Goal: Information Seeking & Learning: Learn about a topic

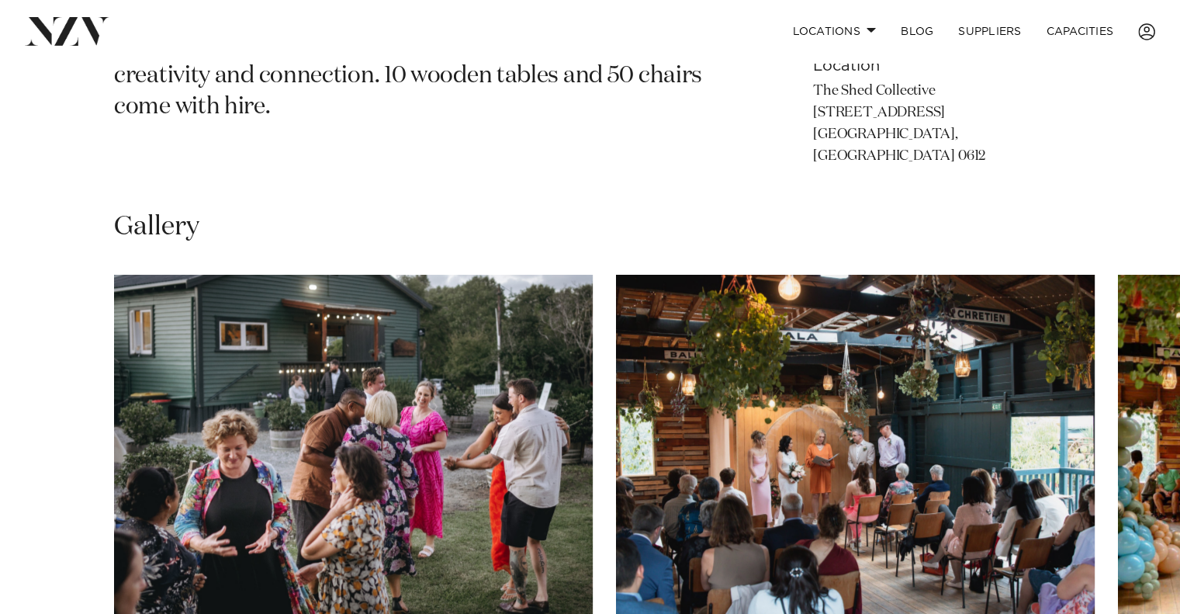
scroll to position [1034, 0]
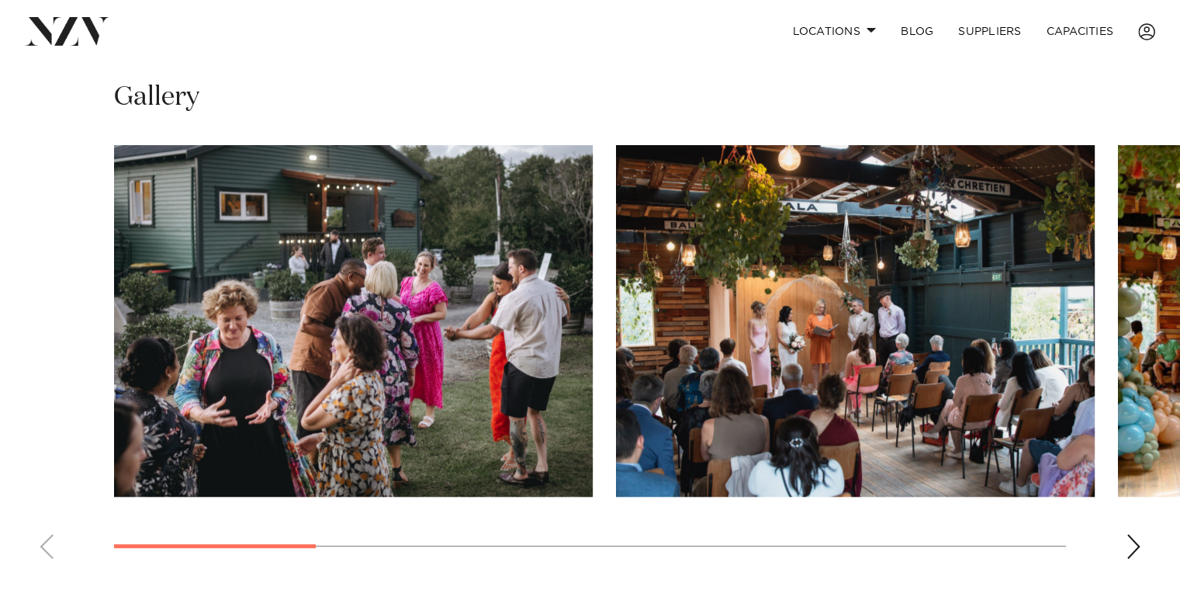
click at [1139, 534] on div "Next slide" at bounding box center [1134, 546] width 16 height 25
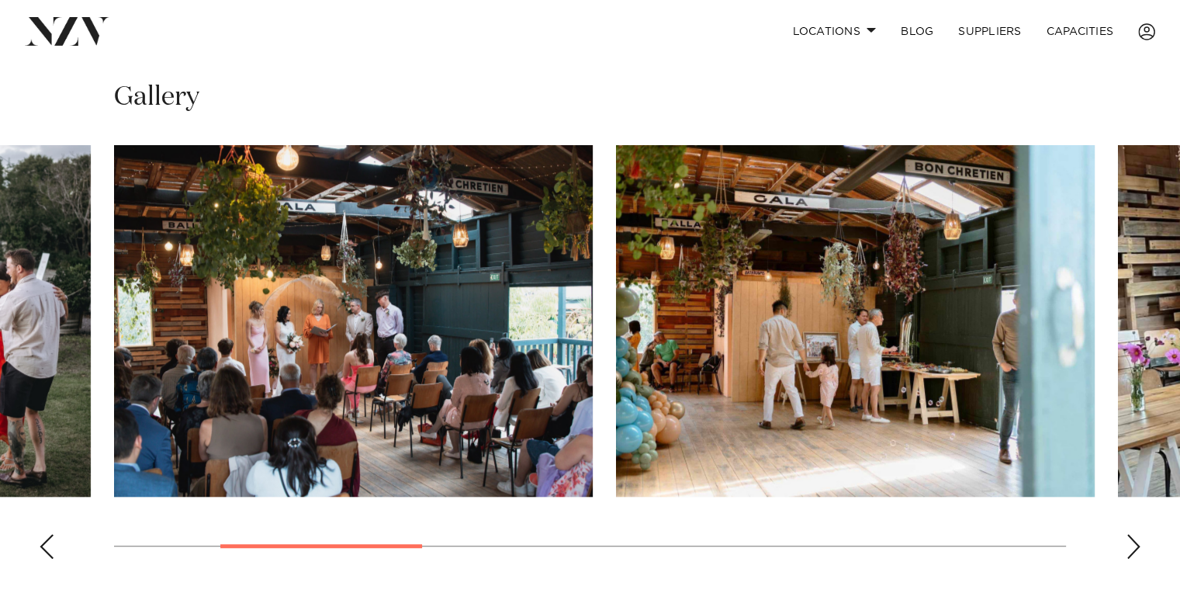
click at [1139, 534] on div "Next slide" at bounding box center [1134, 546] width 16 height 25
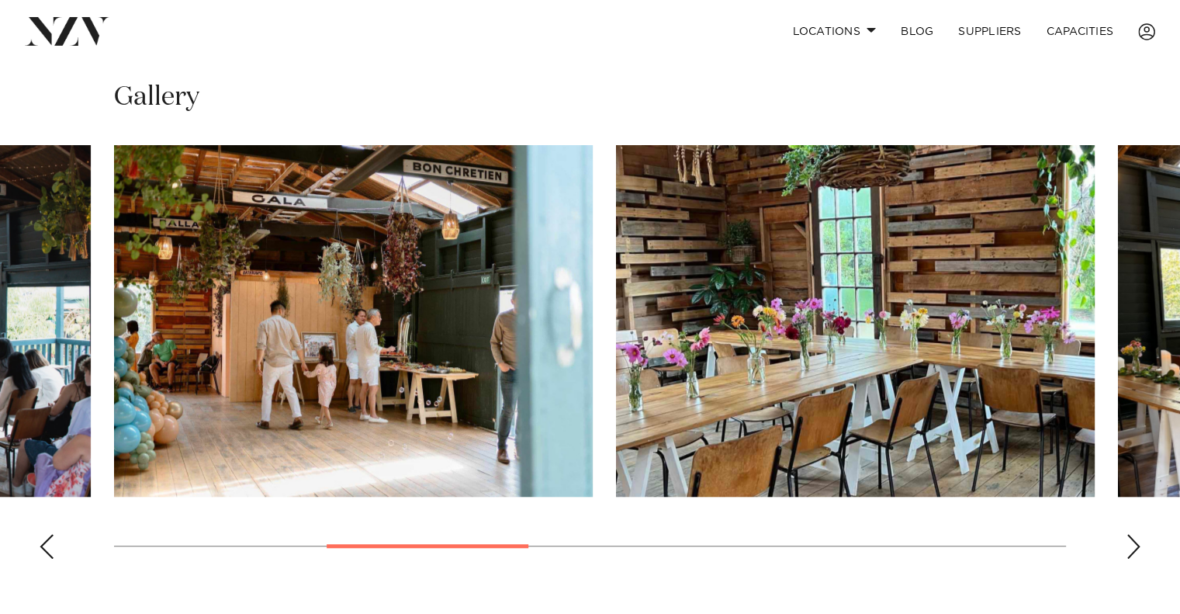
click at [1139, 534] on div "Next slide" at bounding box center [1134, 546] width 16 height 25
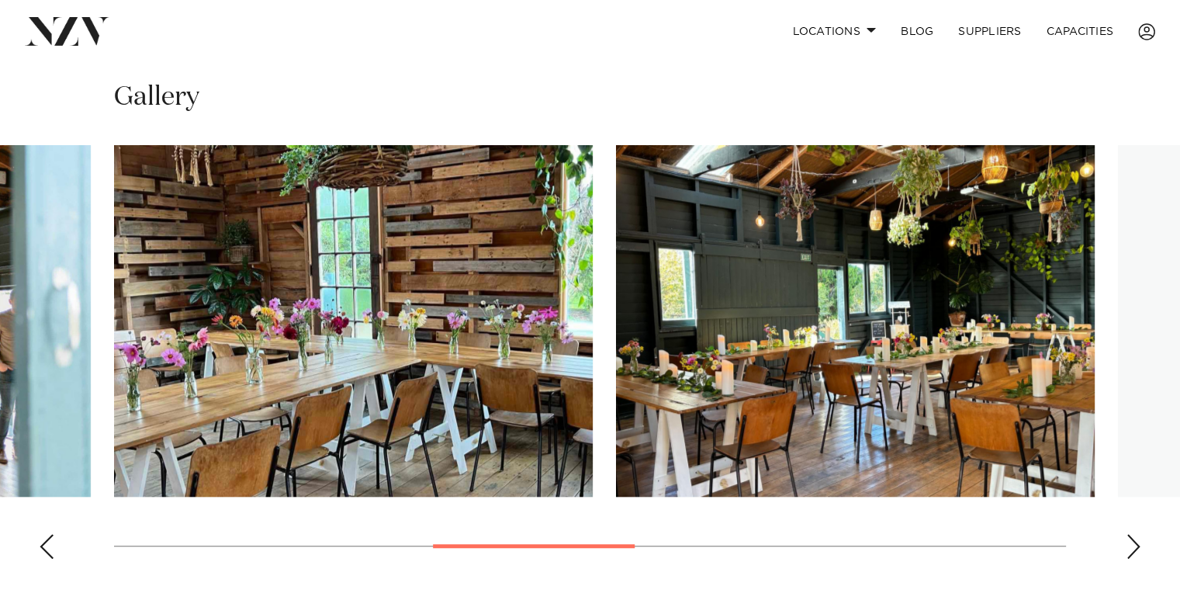
click at [1139, 534] on div "Next slide" at bounding box center [1134, 546] width 16 height 25
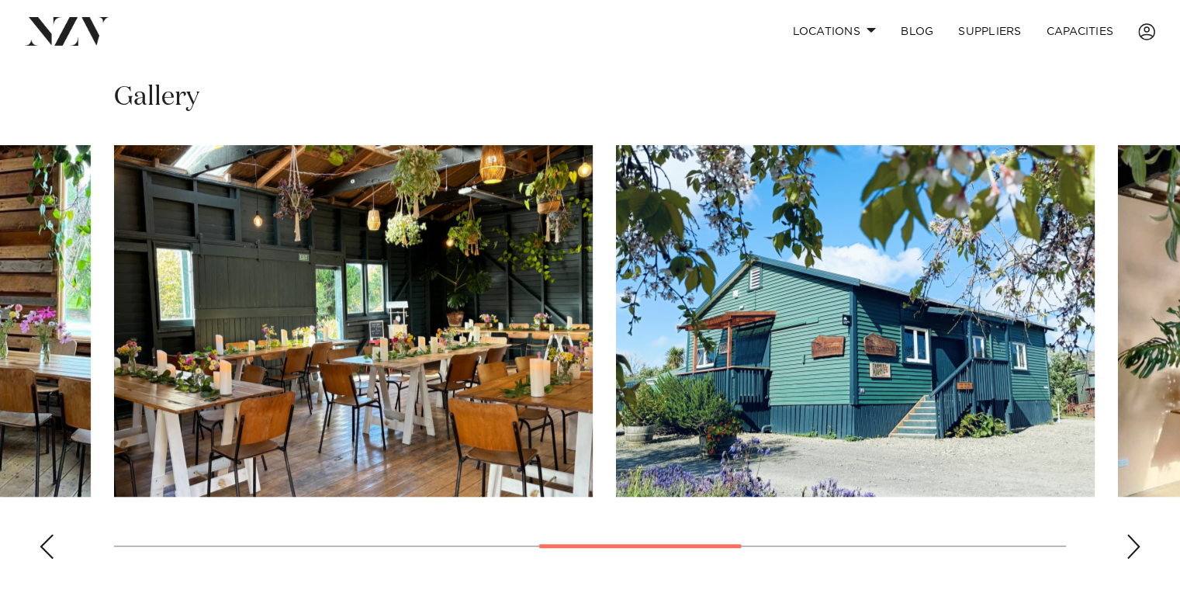
click at [1139, 534] on div "Next slide" at bounding box center [1134, 546] width 16 height 25
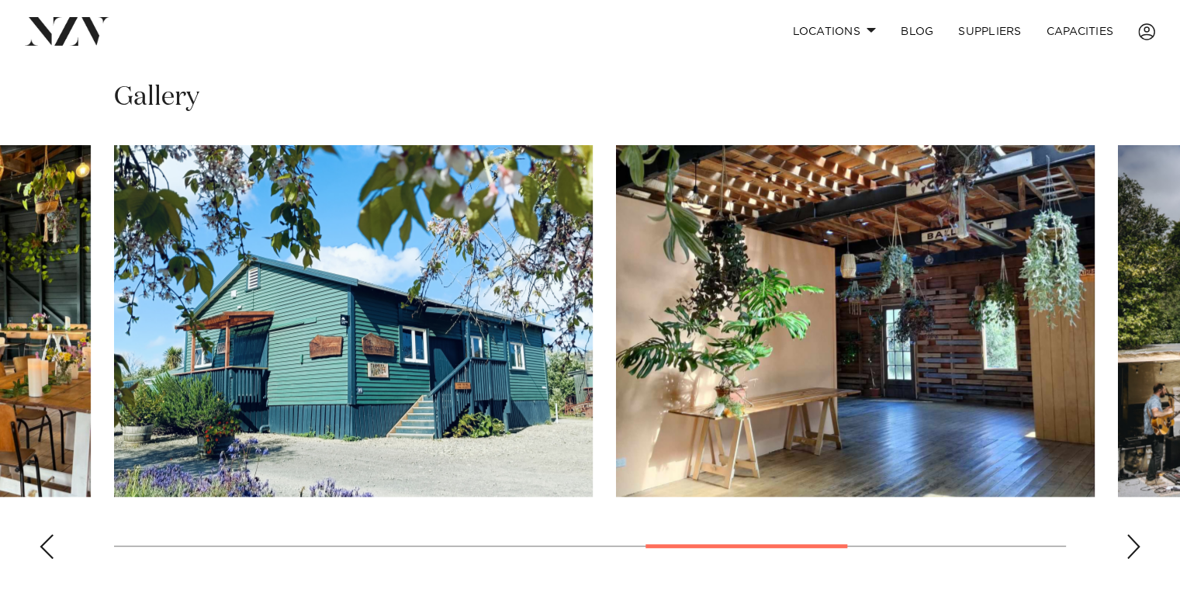
click at [1139, 534] on div "Next slide" at bounding box center [1134, 546] width 16 height 25
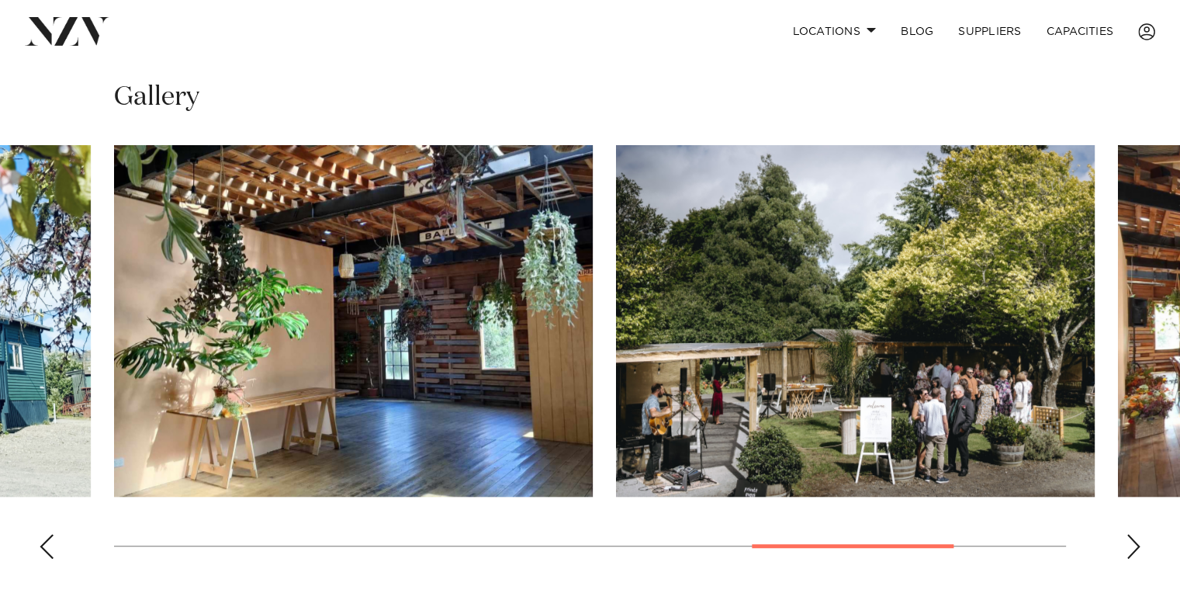
click at [1139, 534] on div "Next slide" at bounding box center [1134, 546] width 16 height 25
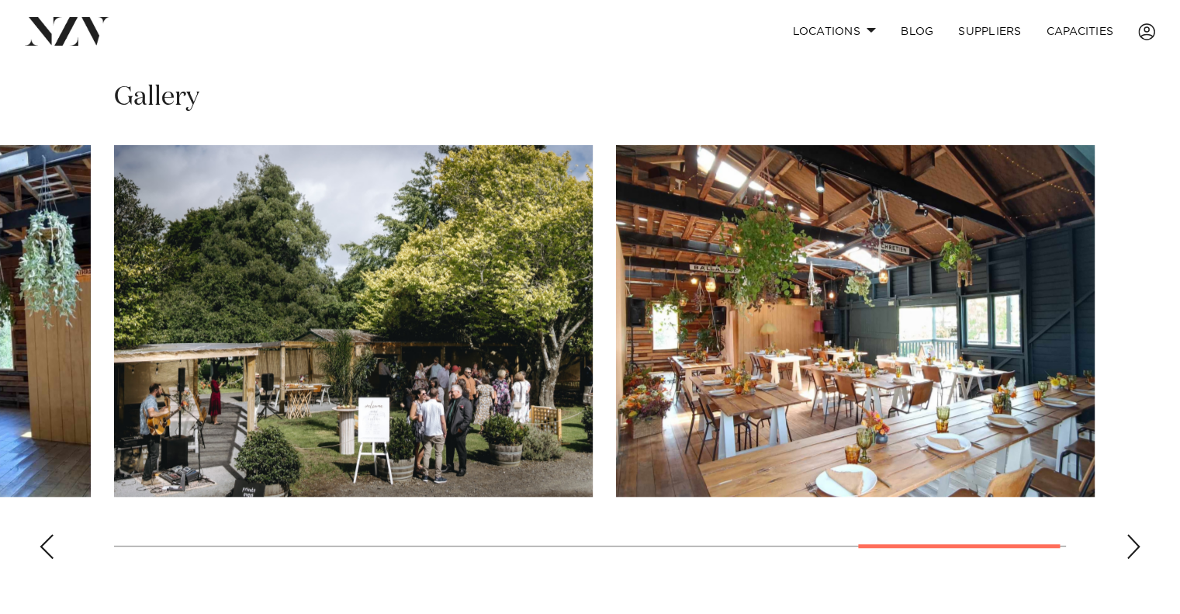
click at [1139, 534] on div "Next slide" at bounding box center [1134, 546] width 16 height 25
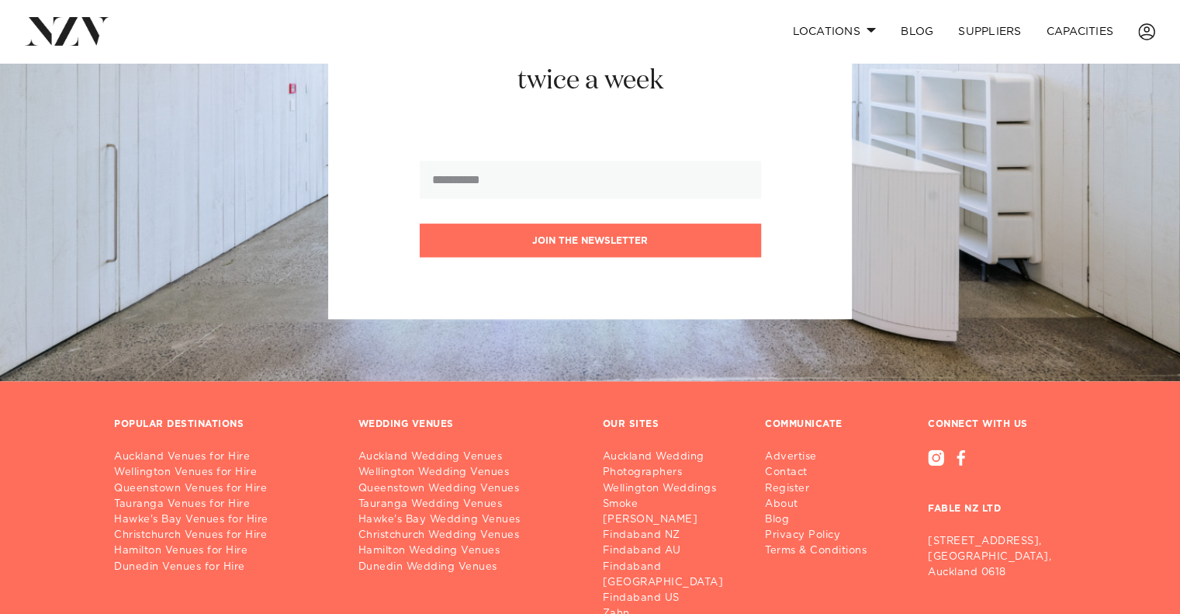
scroll to position [1810, 0]
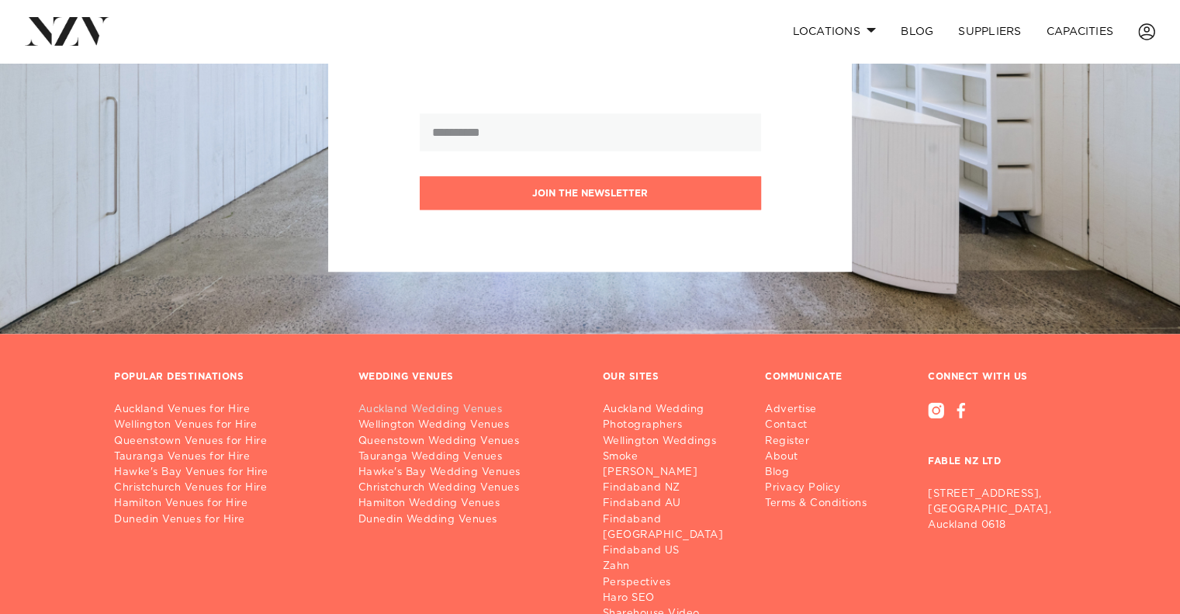
click at [453, 402] on link "Auckland Wedding Venues" at bounding box center [468, 410] width 220 height 16
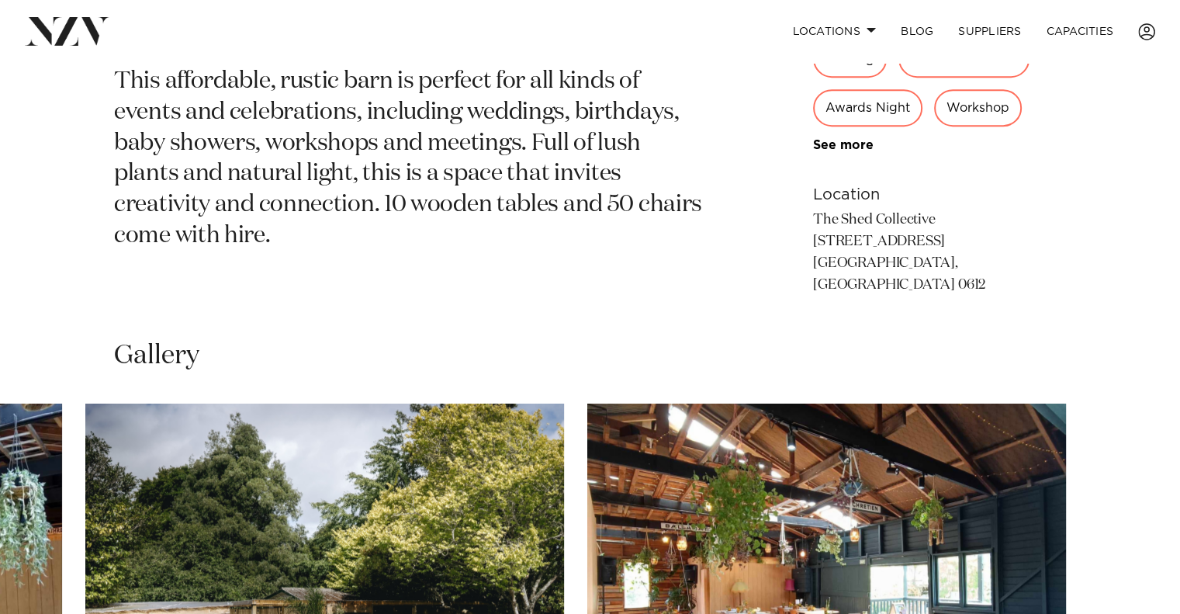
scroll to position [1034, 0]
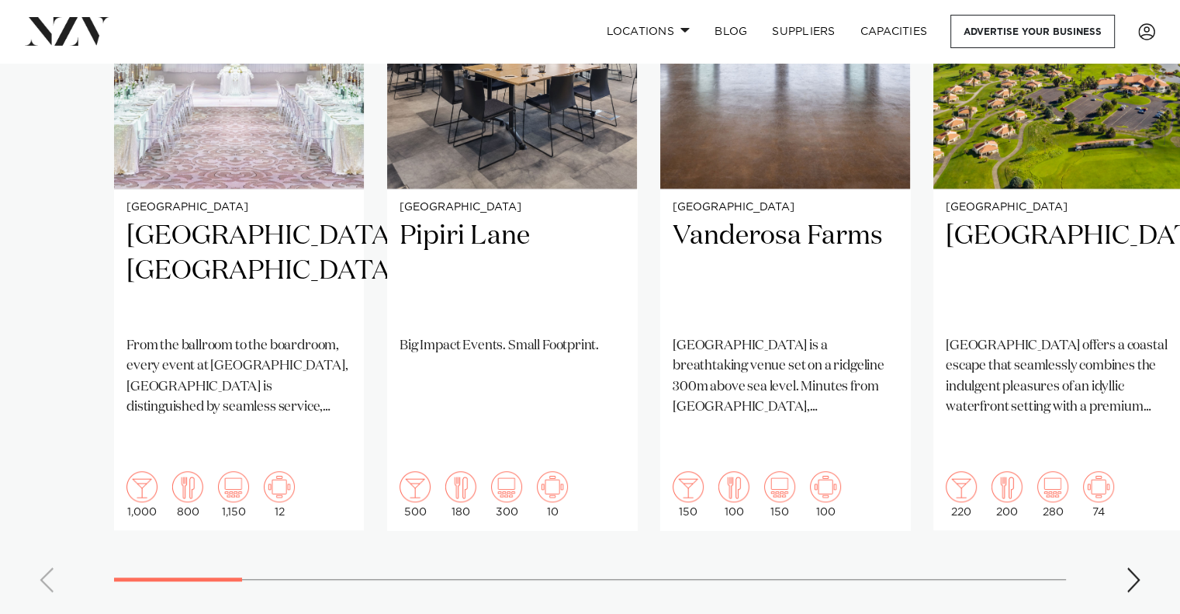
scroll to position [1293, 0]
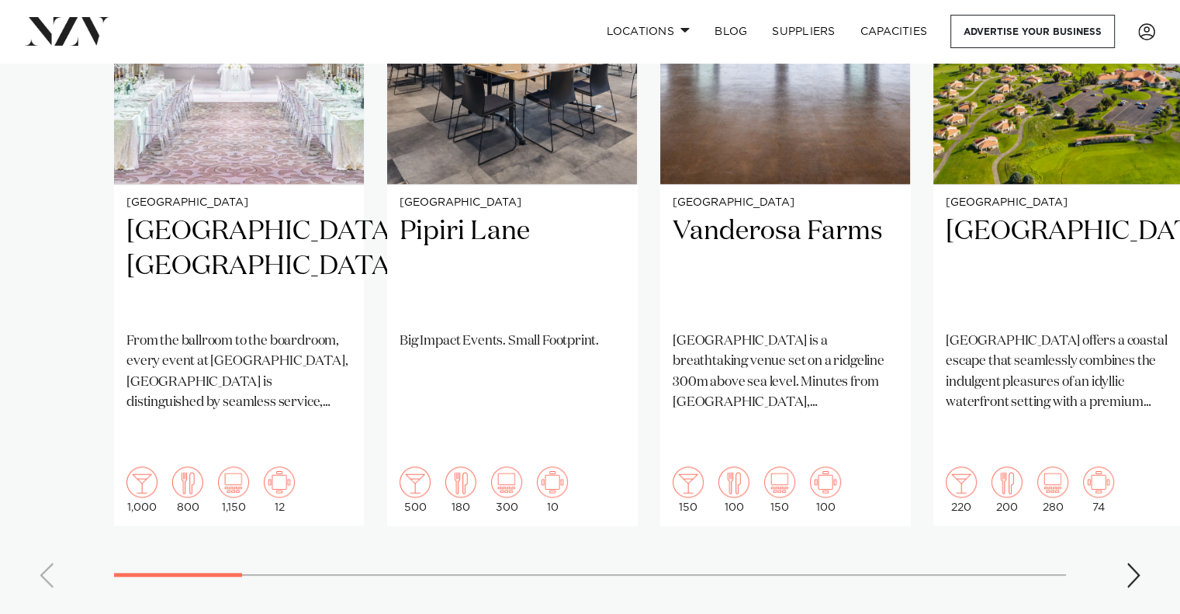
click at [1128, 562] on div "Next slide" at bounding box center [1134, 574] width 16 height 25
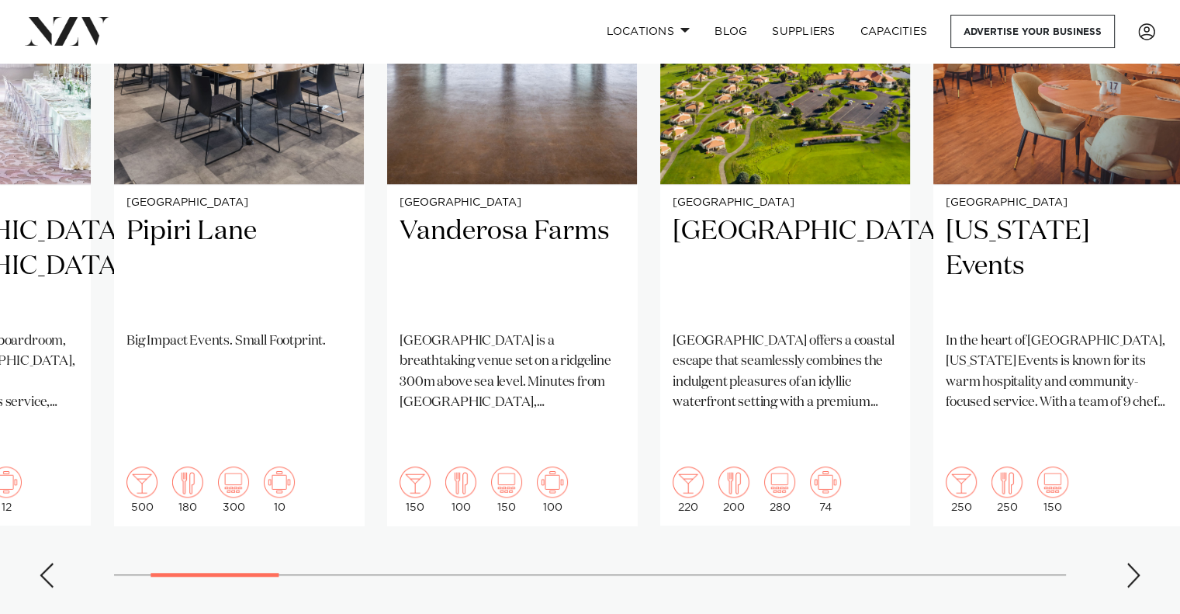
click at [1128, 562] on div "Next slide" at bounding box center [1134, 574] width 16 height 25
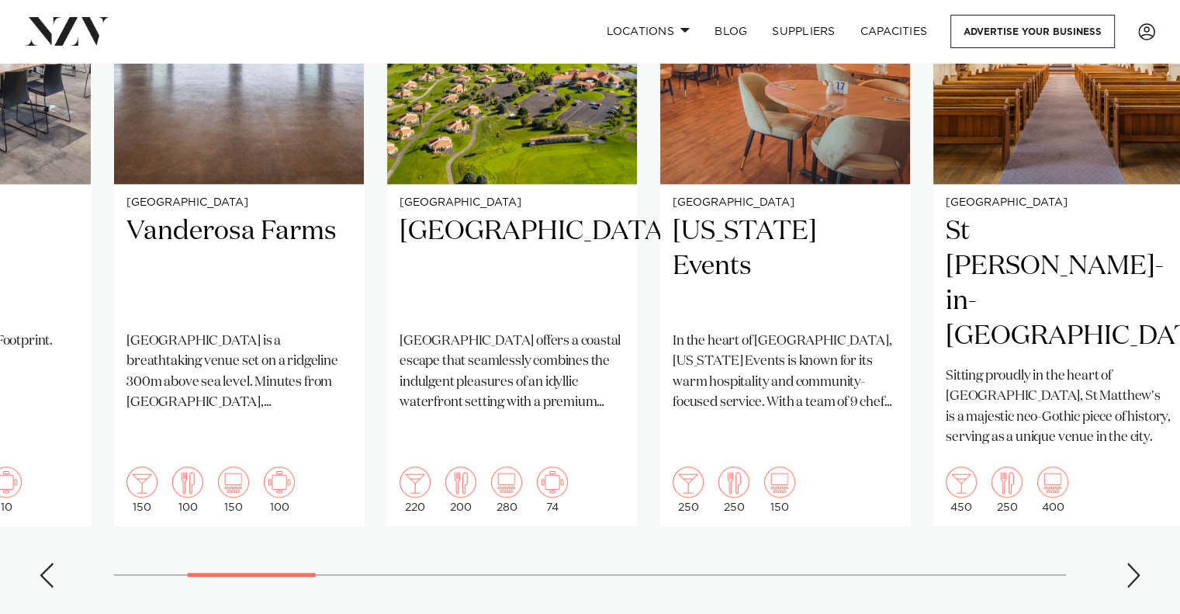
click at [1128, 562] on div "Next slide" at bounding box center [1134, 574] width 16 height 25
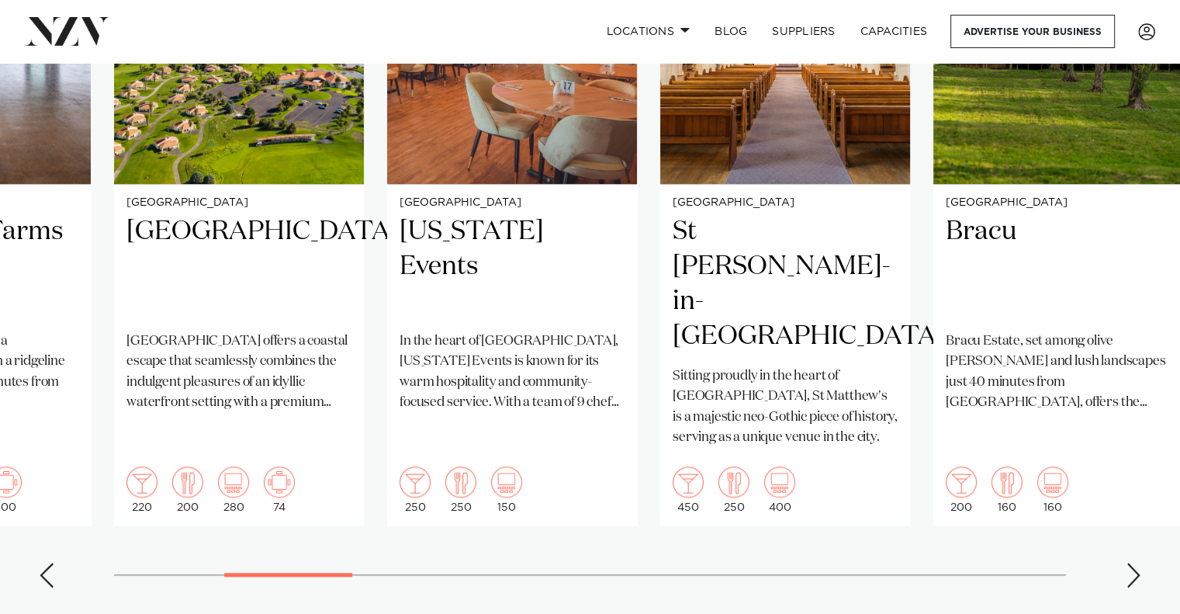
click at [1128, 562] on div "Next slide" at bounding box center [1134, 574] width 16 height 25
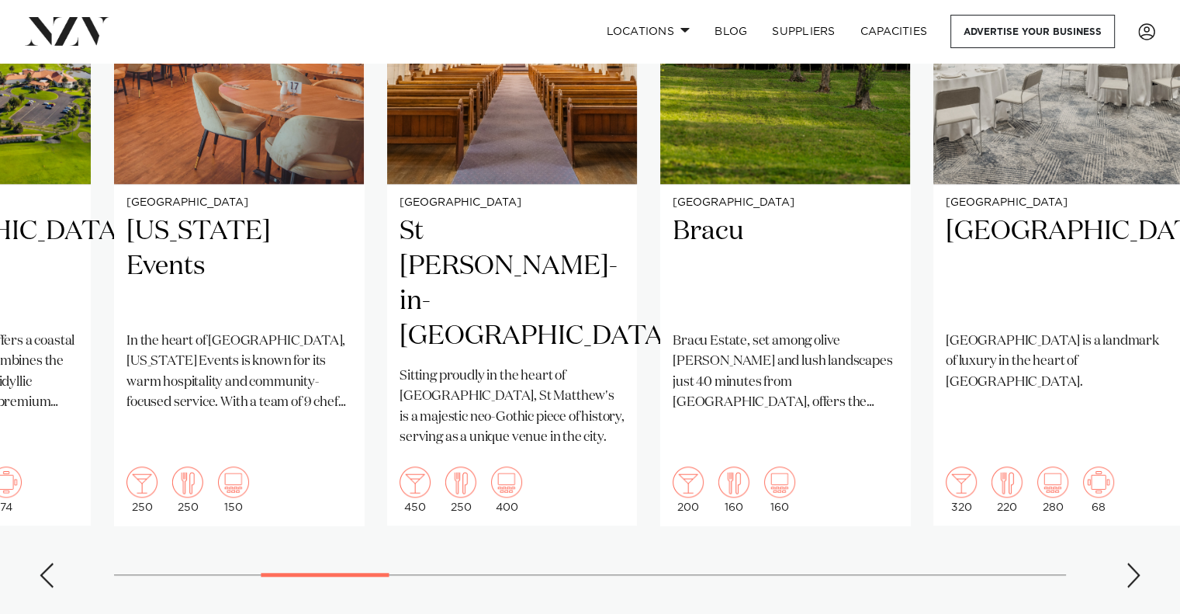
click at [1127, 562] on div "Next slide" at bounding box center [1134, 574] width 16 height 25
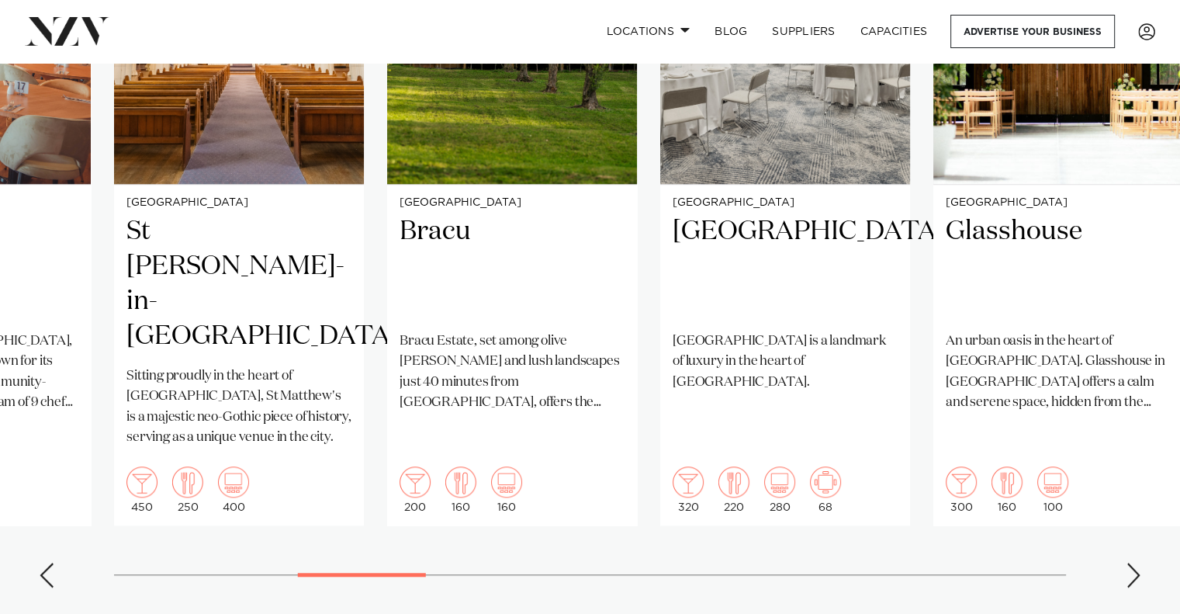
click at [1127, 562] on div "Next slide" at bounding box center [1134, 574] width 16 height 25
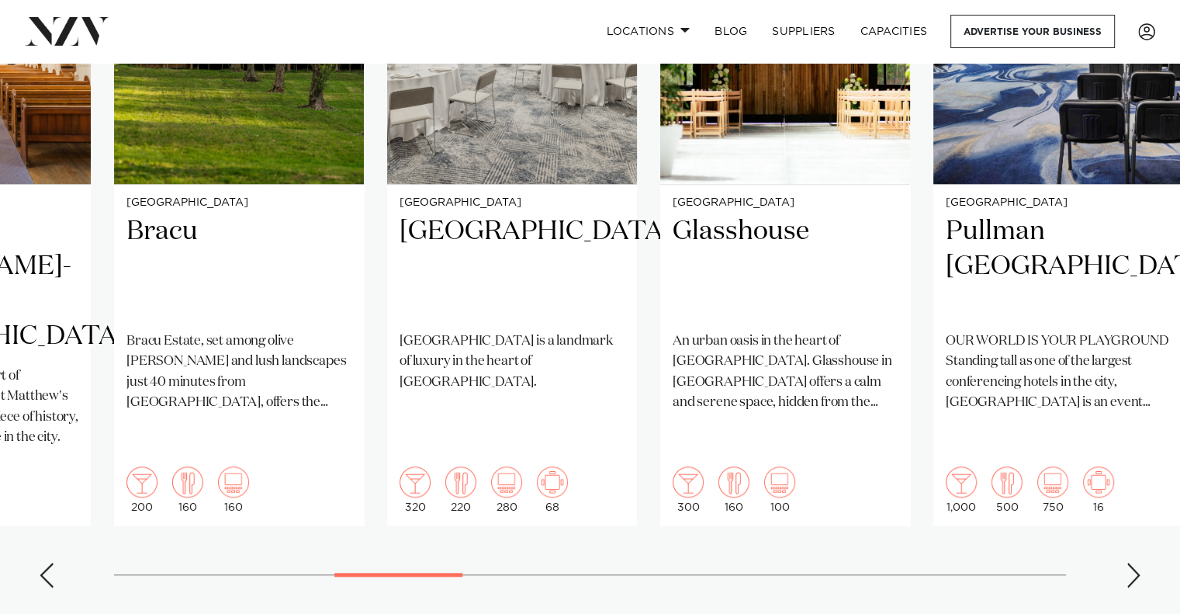
click at [1127, 562] on div "Next slide" at bounding box center [1134, 574] width 16 height 25
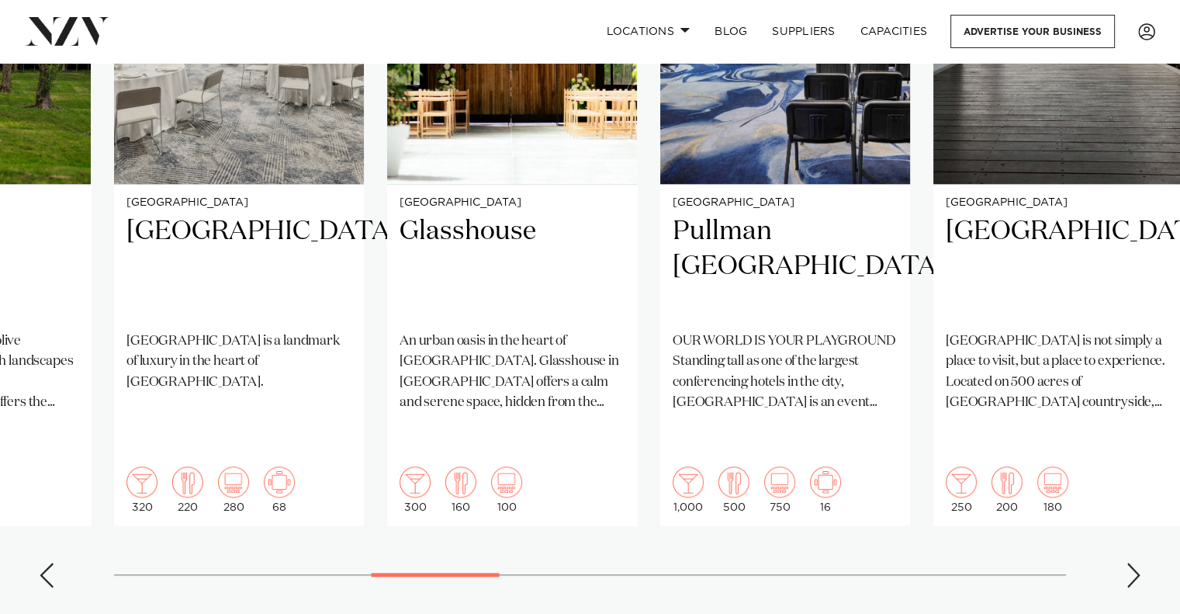
click at [1136, 562] on div "Next slide" at bounding box center [1134, 574] width 16 height 25
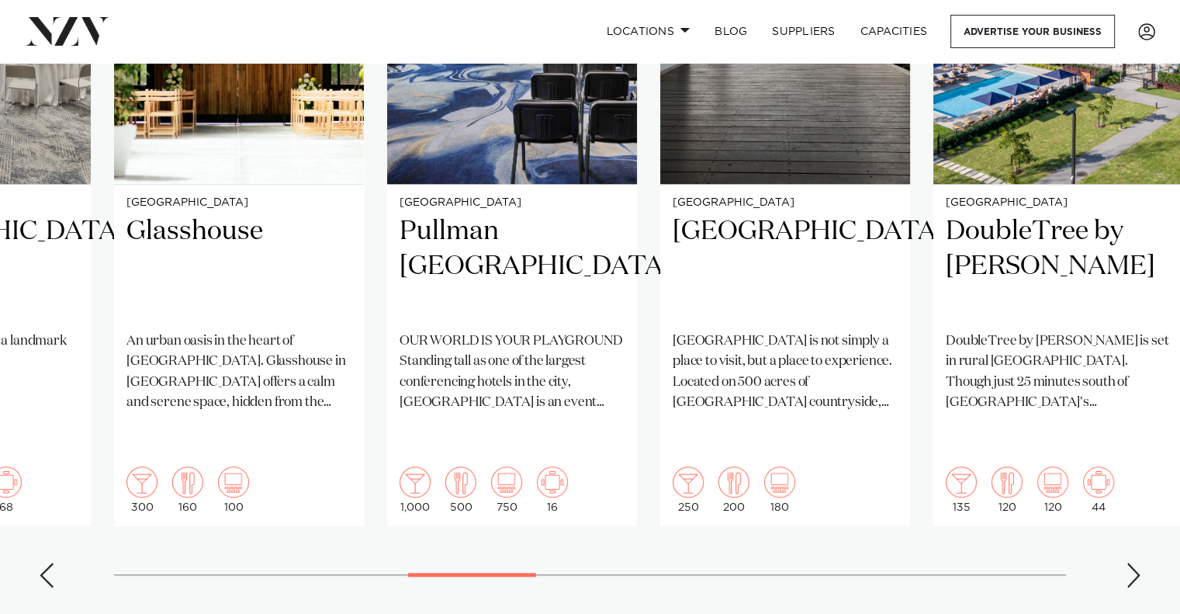
click at [1129, 562] on div "Next slide" at bounding box center [1134, 574] width 16 height 25
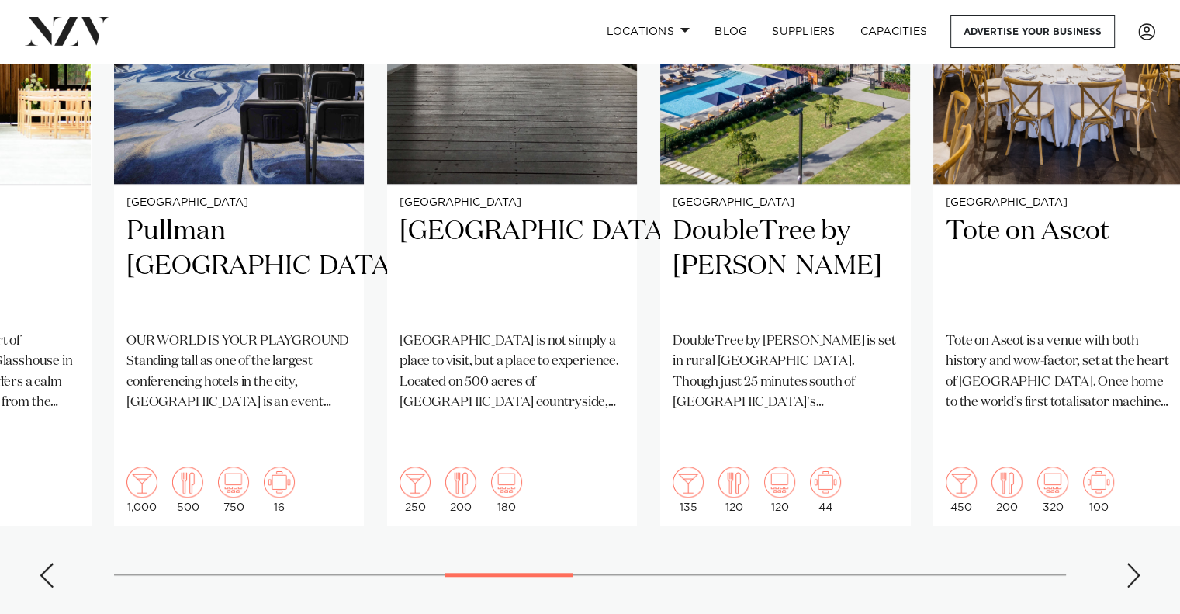
click at [1129, 562] on div "Next slide" at bounding box center [1134, 574] width 16 height 25
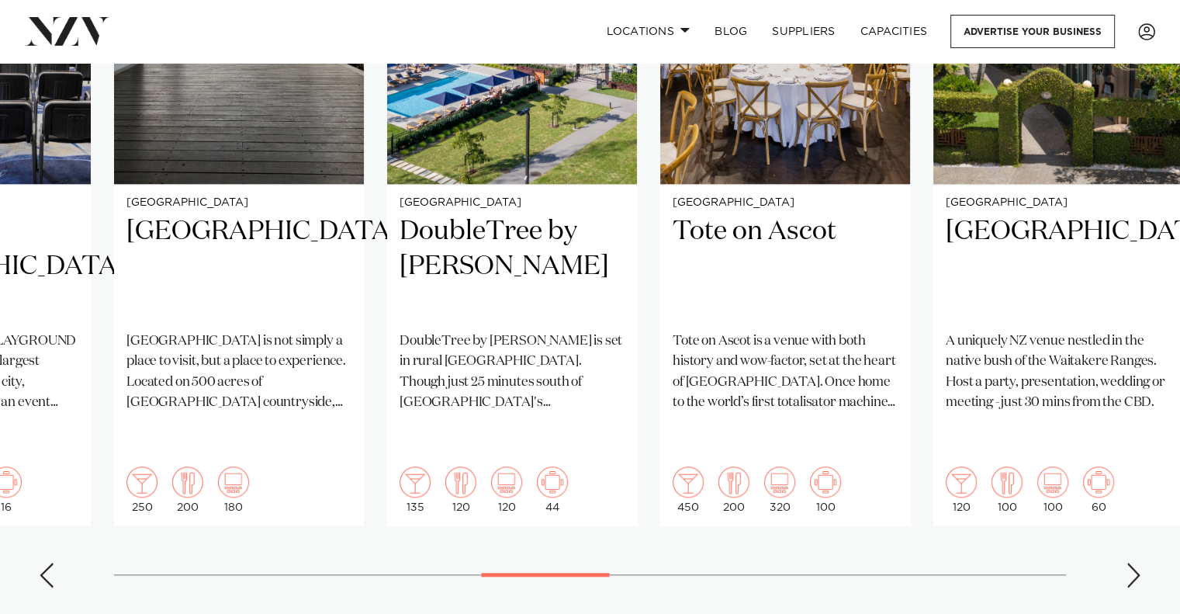
click at [1129, 562] on div "Next slide" at bounding box center [1134, 574] width 16 height 25
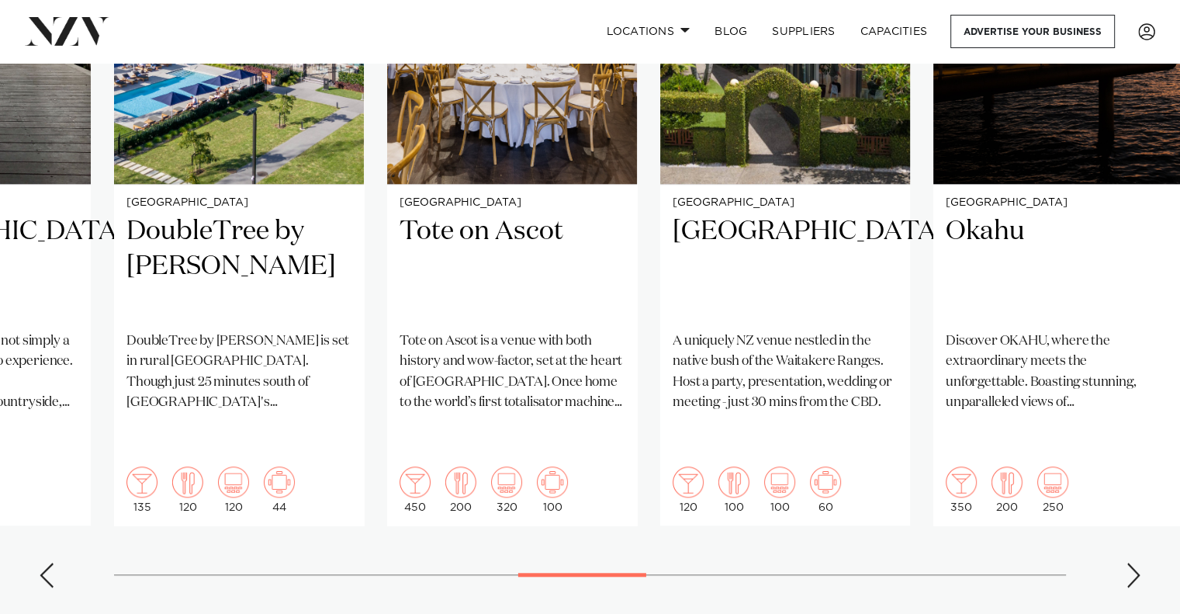
click at [1129, 562] on div "Next slide" at bounding box center [1134, 574] width 16 height 25
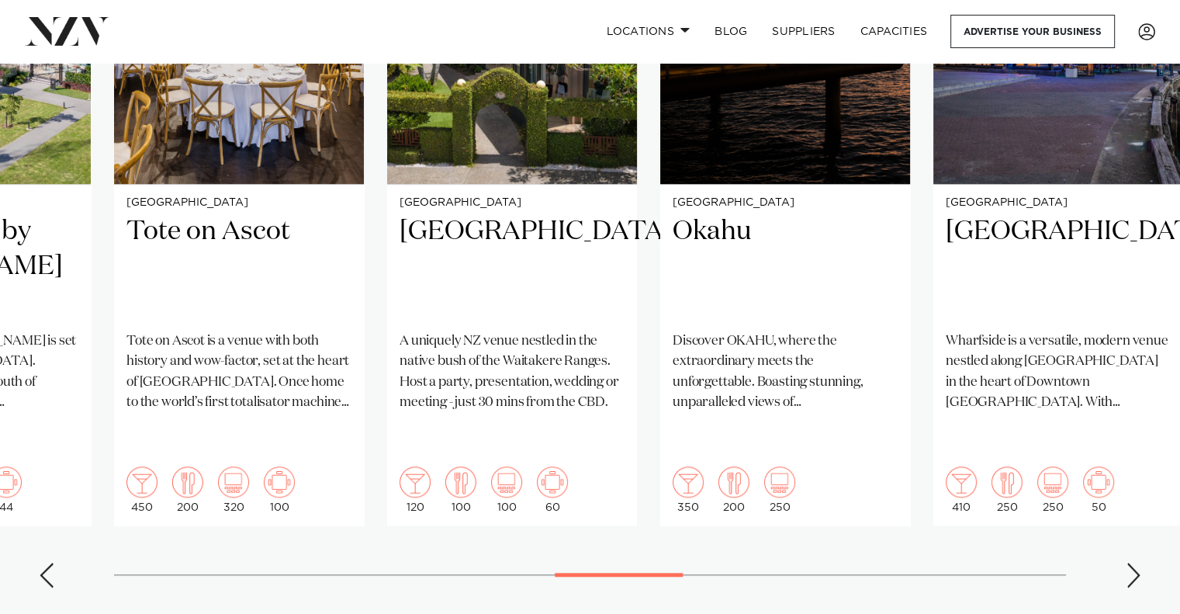
click at [1129, 562] on div "Next slide" at bounding box center [1134, 574] width 16 height 25
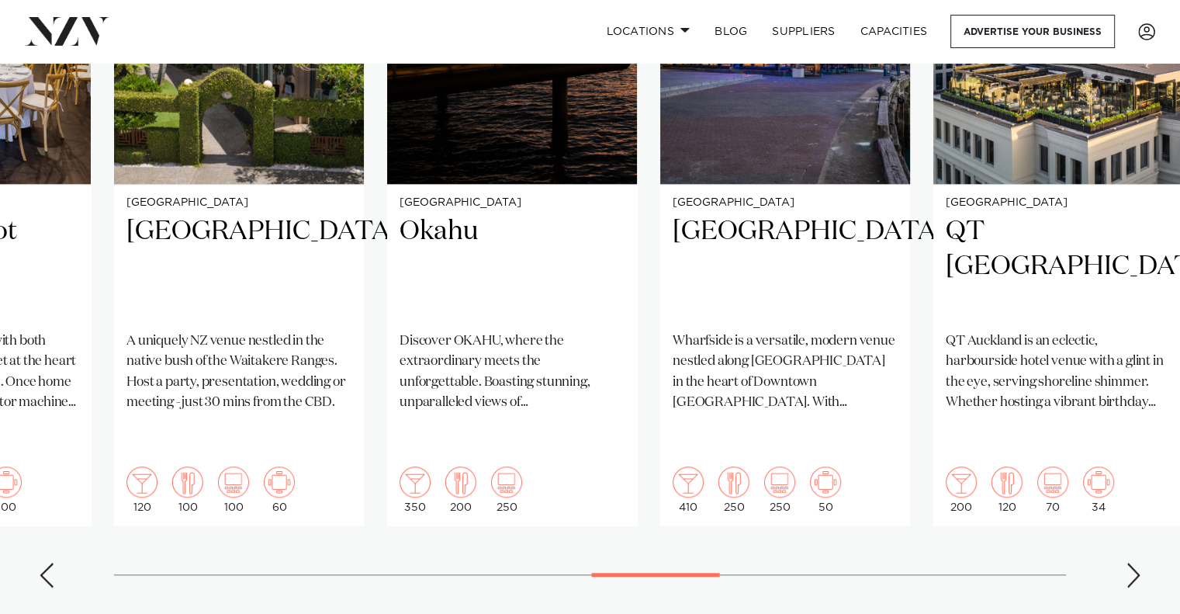
click at [1129, 562] on div "Next slide" at bounding box center [1134, 574] width 16 height 25
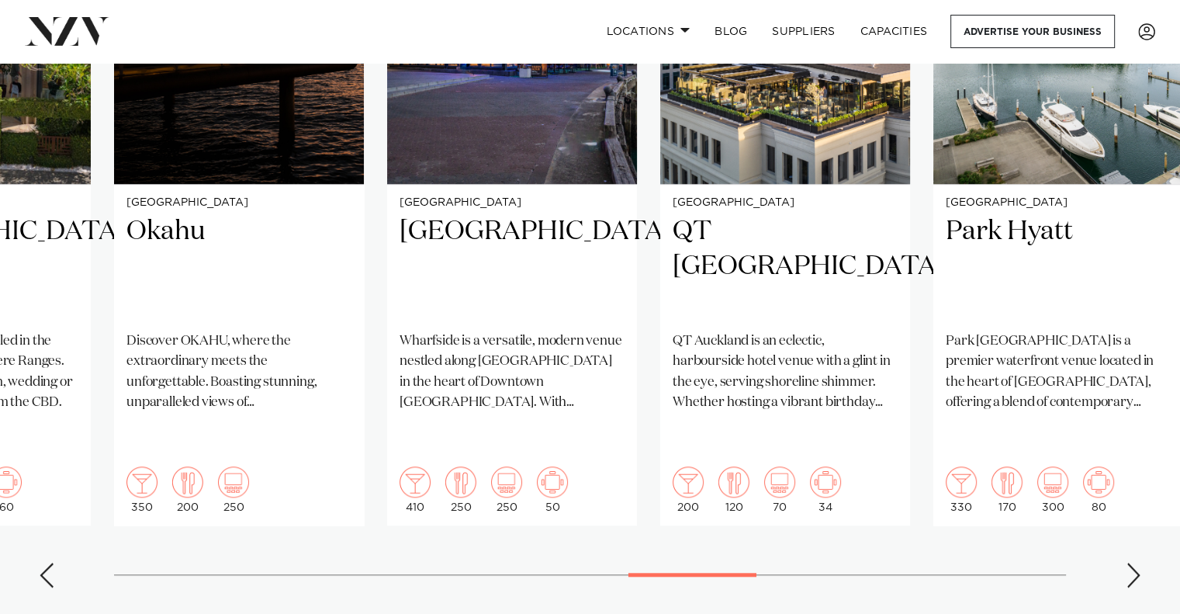
click at [1129, 562] on div "Next slide" at bounding box center [1134, 574] width 16 height 25
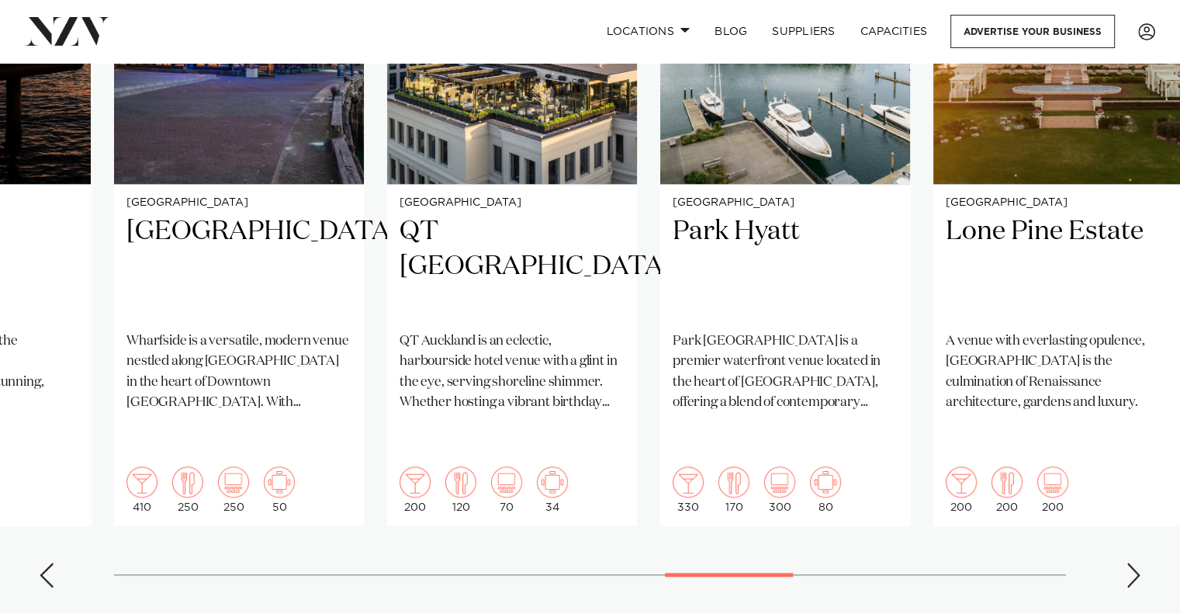
click at [1129, 562] on div "Next slide" at bounding box center [1134, 574] width 16 height 25
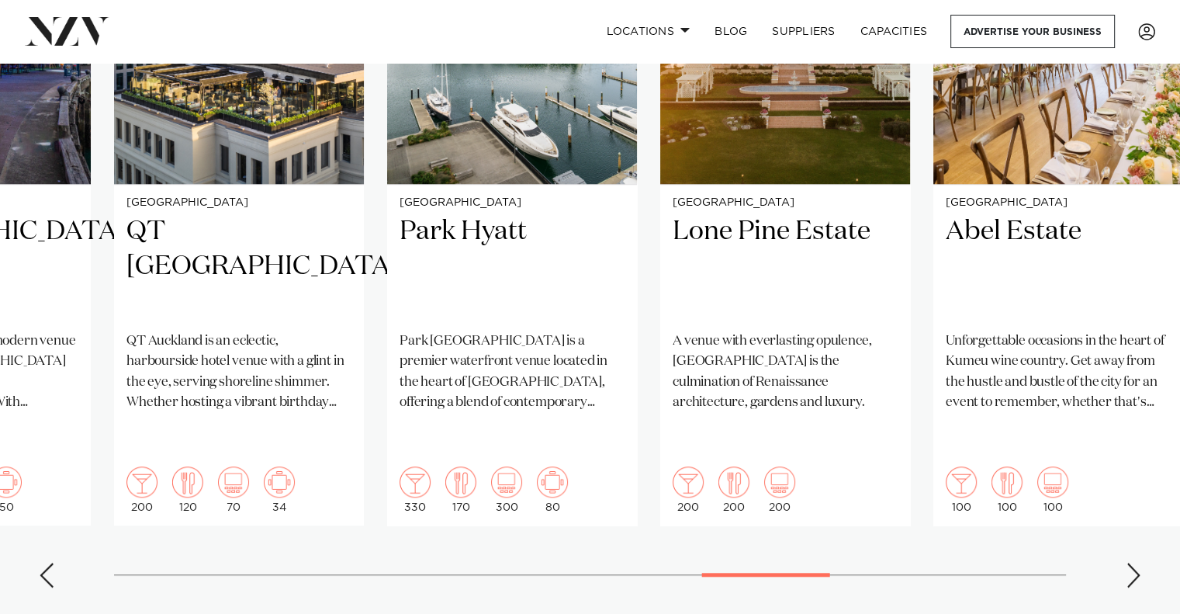
click at [1129, 562] on div "Next slide" at bounding box center [1134, 574] width 16 height 25
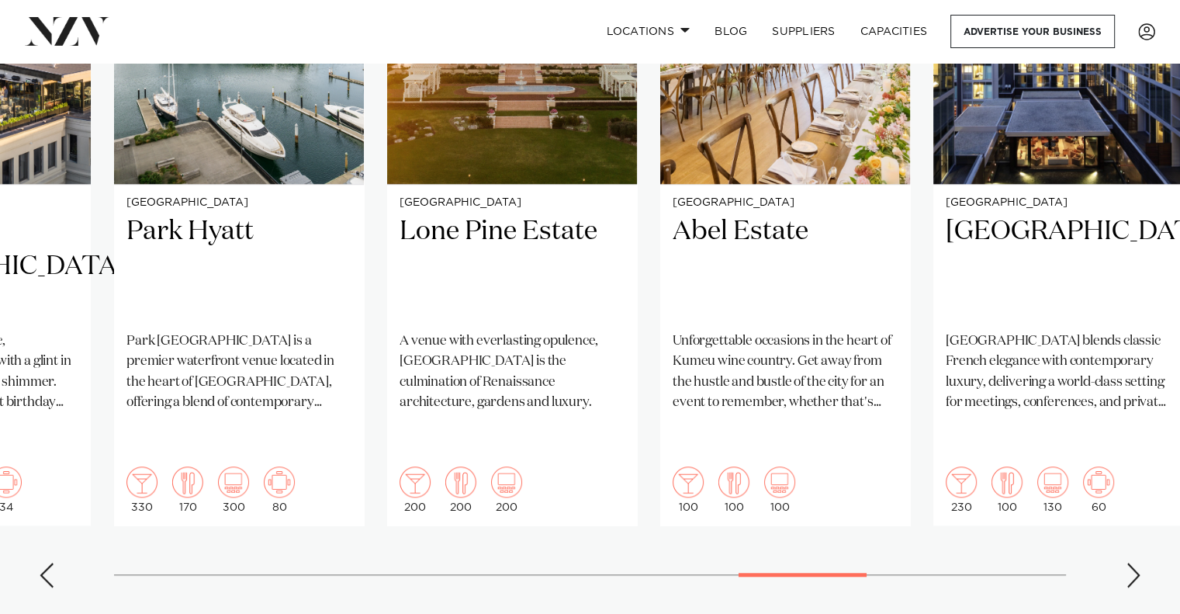
click at [1129, 562] on div "Next slide" at bounding box center [1134, 574] width 16 height 25
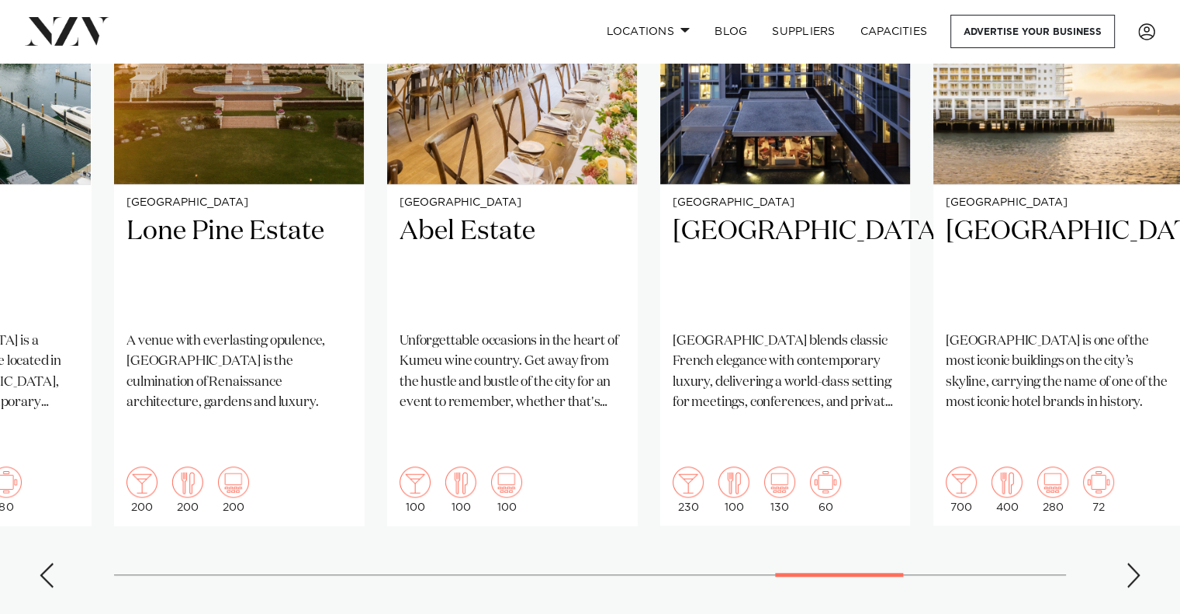
click at [1124, 517] on swiper-container "Auckland Cordis, Auckland From the ballroom to the boardroom, every event at Co…" at bounding box center [590, 224] width 1180 height 751
click at [1131, 562] on div "Next slide" at bounding box center [1134, 574] width 16 height 25
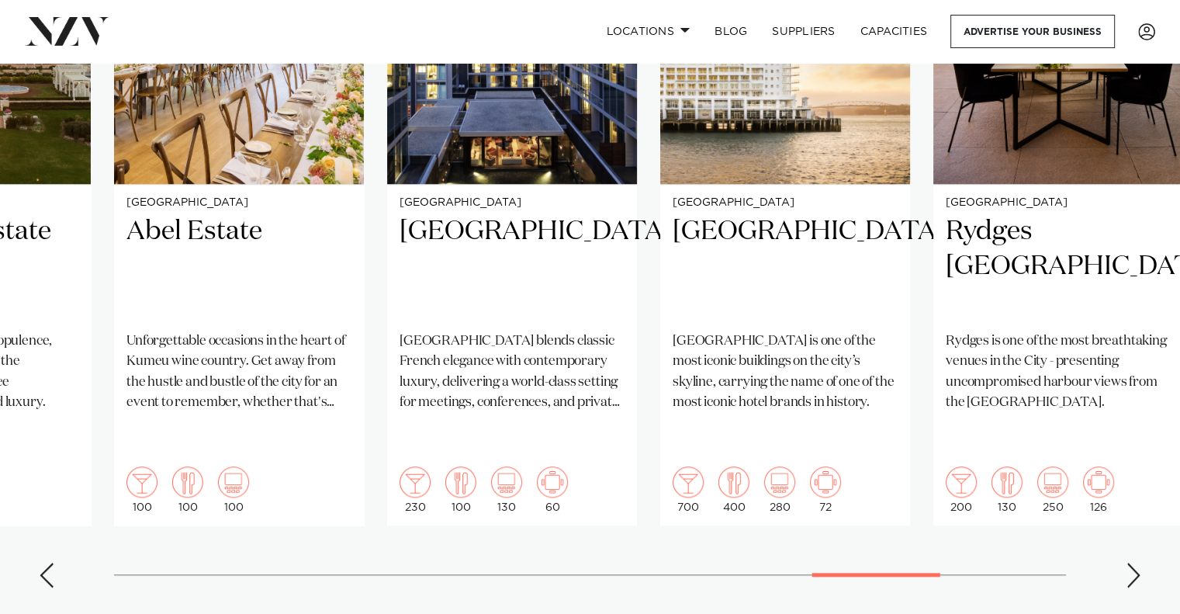
click at [1131, 562] on div "Next slide" at bounding box center [1134, 574] width 16 height 25
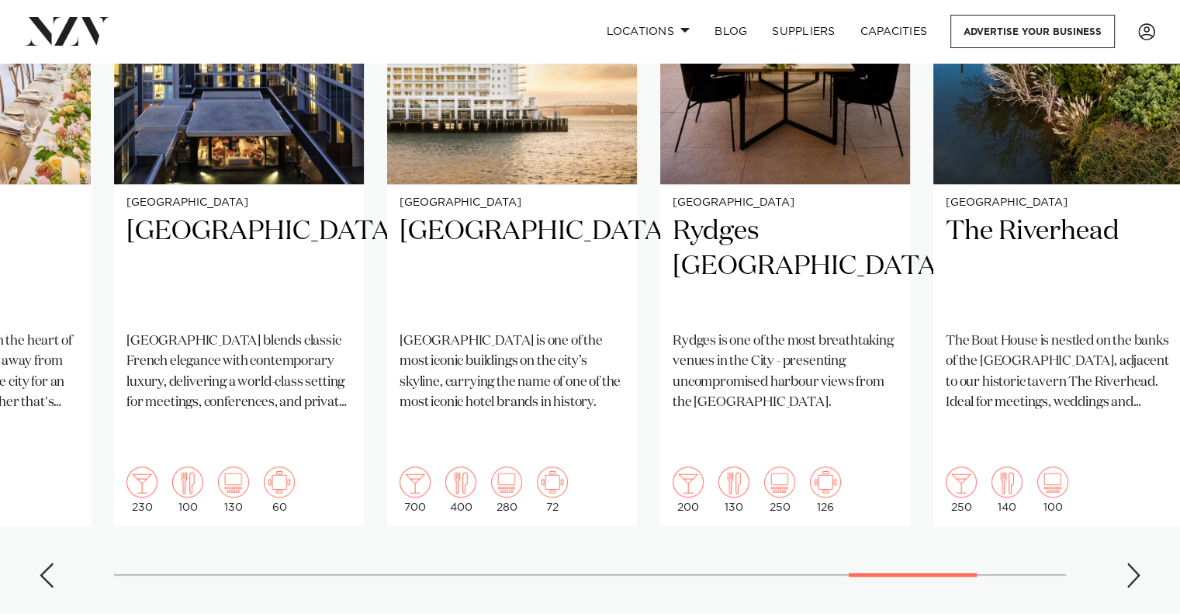
click at [1131, 562] on div "Next slide" at bounding box center [1134, 574] width 16 height 25
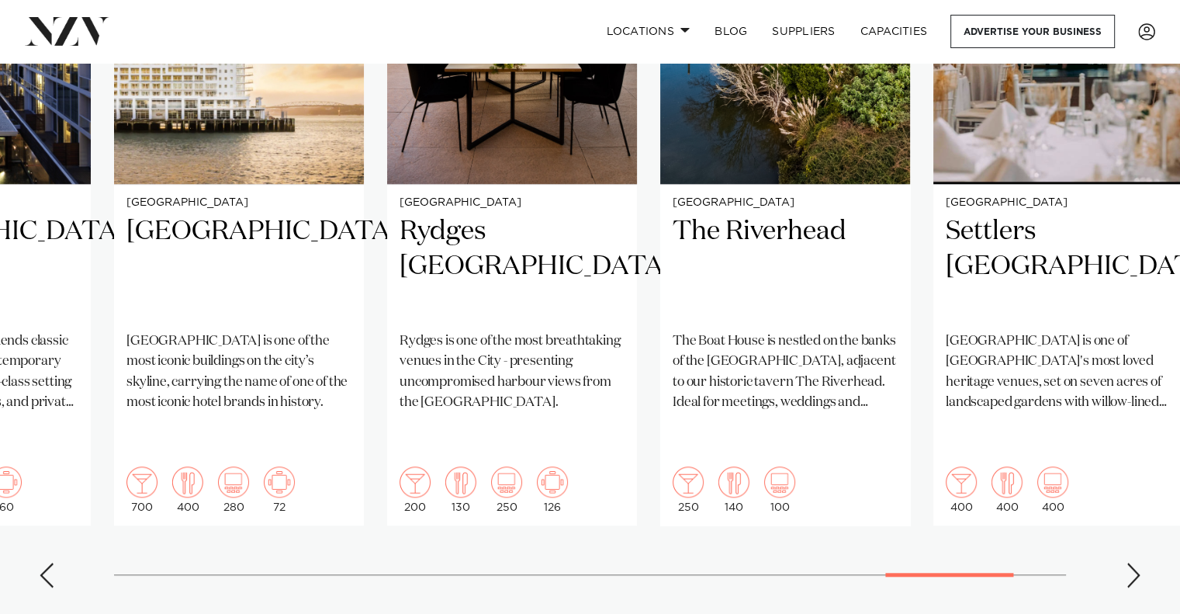
click at [1130, 533] on swiper-container "Auckland Cordis, Auckland From the ballroom to the boardroom, every event at Co…" at bounding box center [590, 224] width 1180 height 751
click at [1133, 562] on div "Next slide" at bounding box center [1134, 574] width 16 height 25
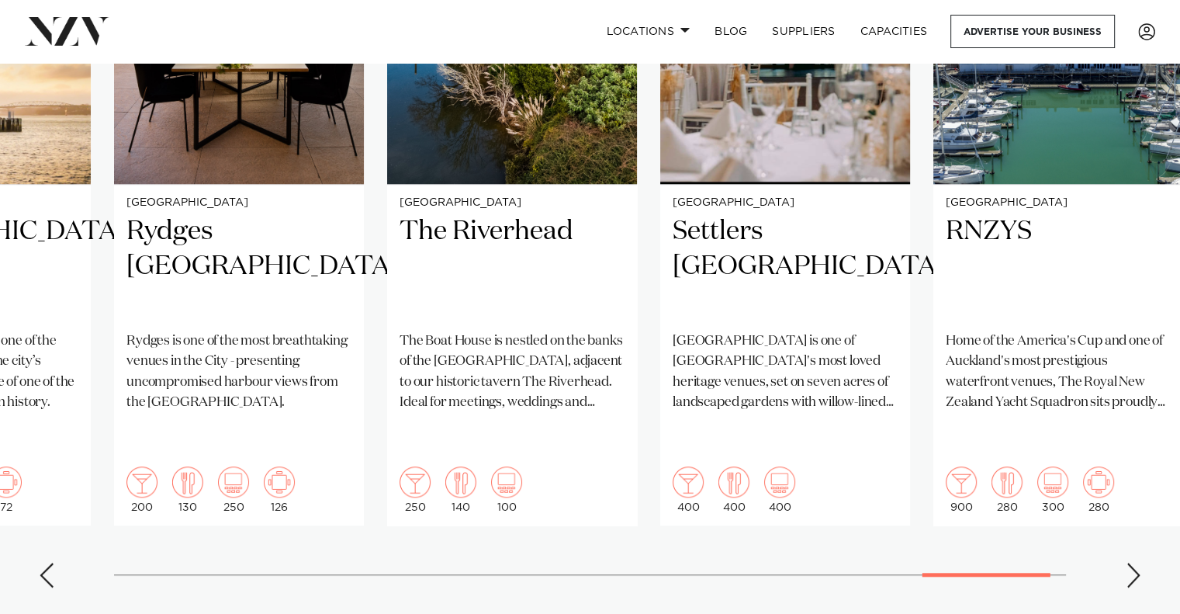
click at [1138, 562] on div "Next slide" at bounding box center [1134, 574] width 16 height 25
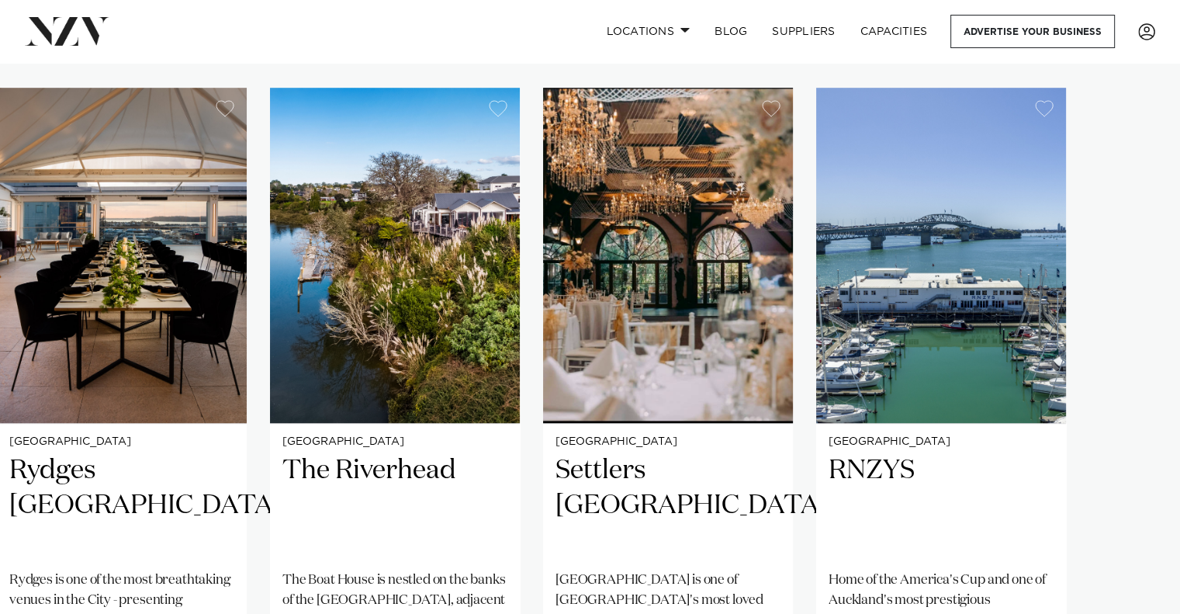
scroll to position [905, 0]
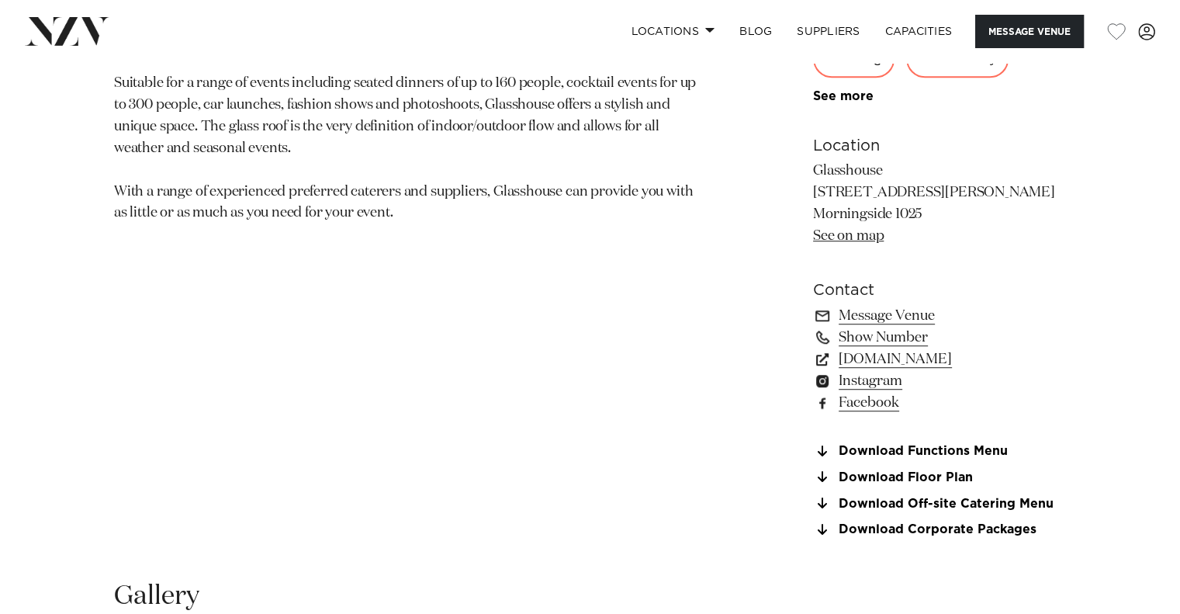
scroll to position [1034, 0]
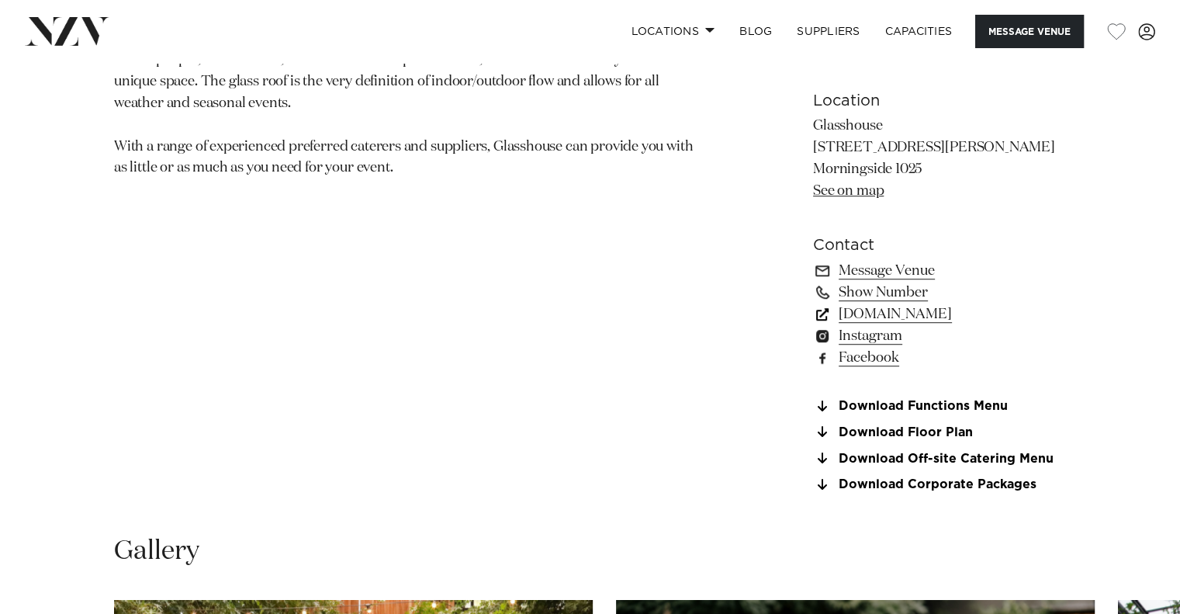
click at [903, 313] on link "glasshouse.net.nz" at bounding box center [939, 314] width 253 height 22
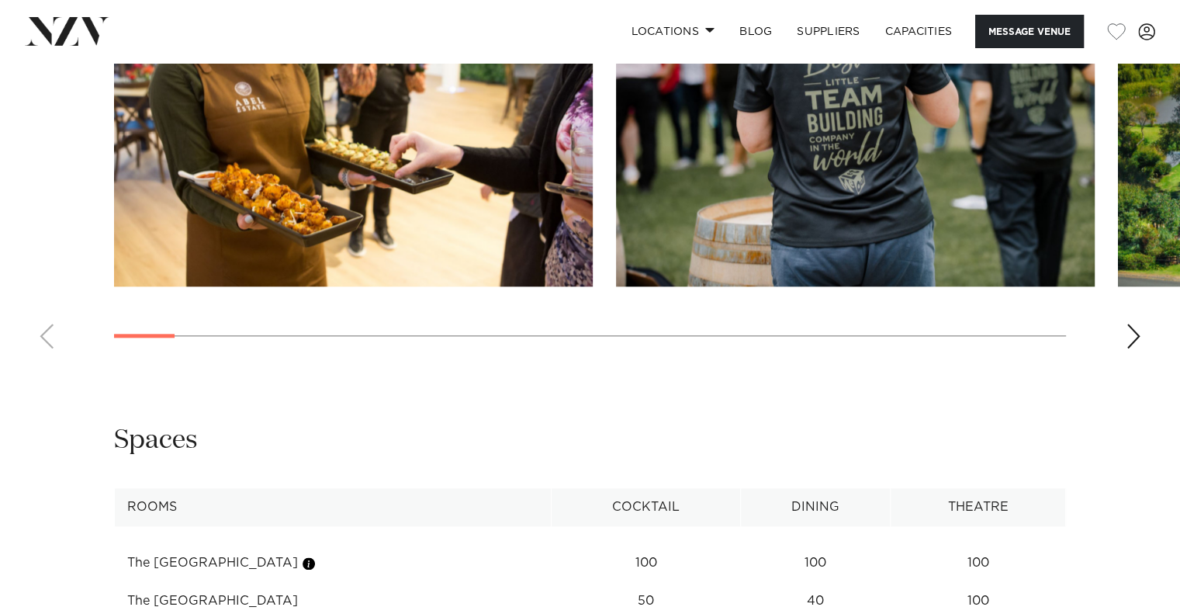
scroll to position [1552, 0]
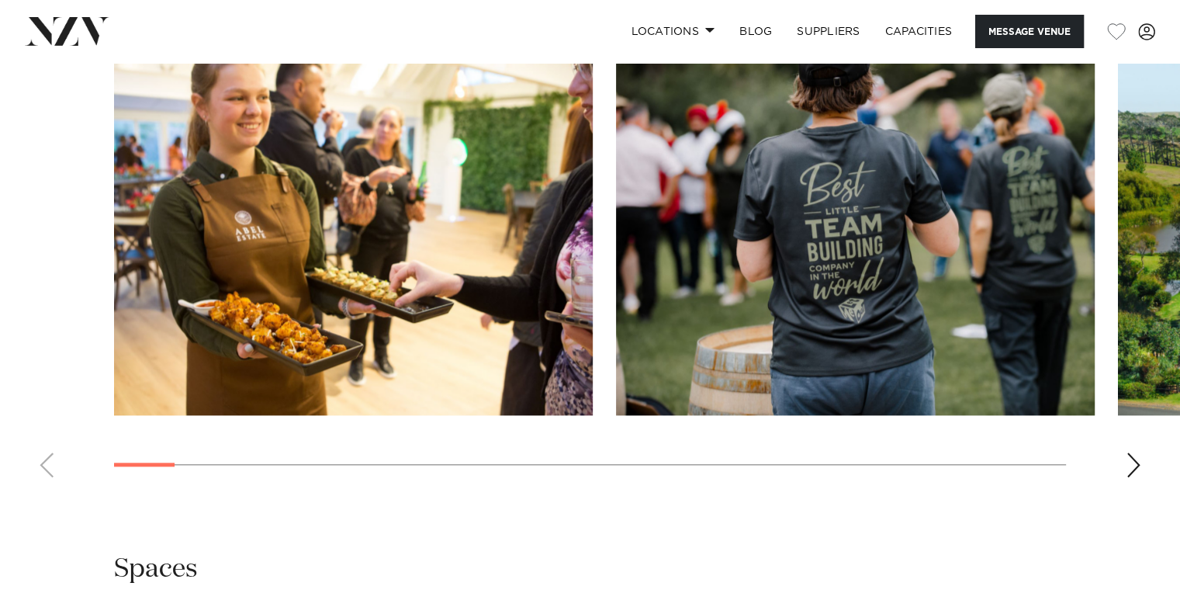
click at [1127, 467] on div "Next slide" at bounding box center [1134, 464] width 16 height 25
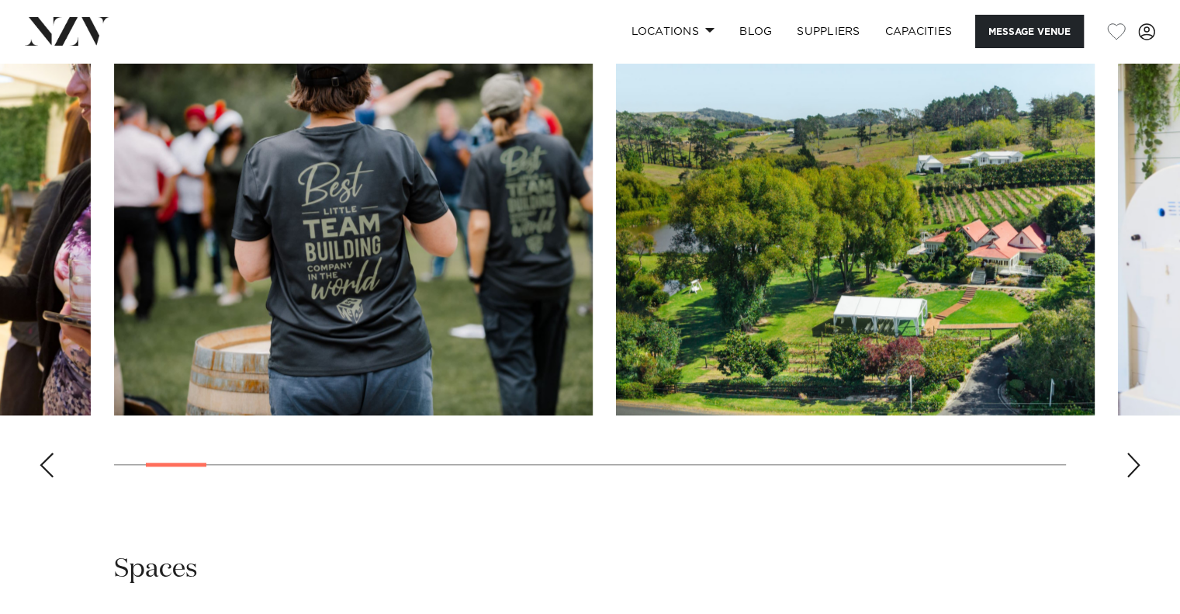
click at [1127, 467] on div "Next slide" at bounding box center [1134, 464] width 16 height 25
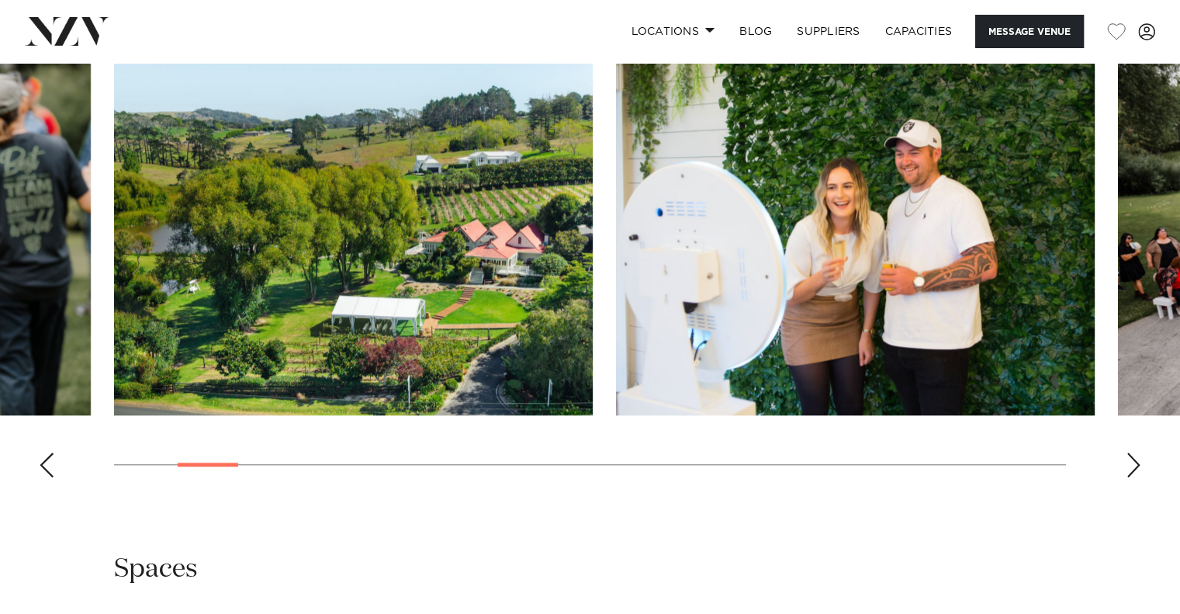
click at [1127, 467] on div "Next slide" at bounding box center [1134, 464] width 16 height 25
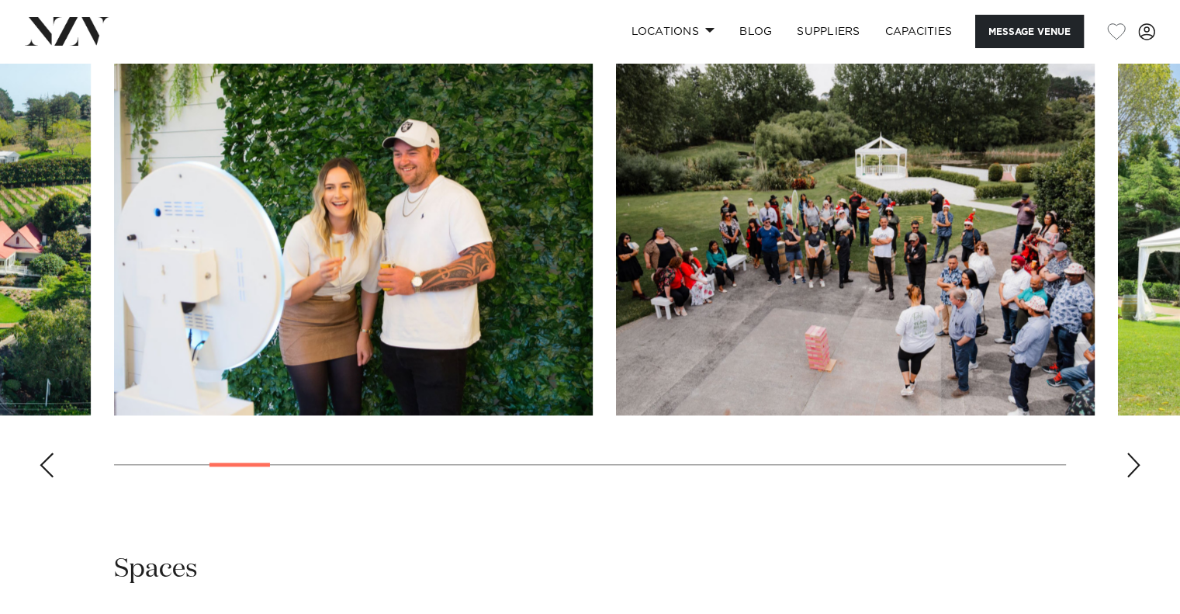
click at [1127, 467] on div "Next slide" at bounding box center [1134, 464] width 16 height 25
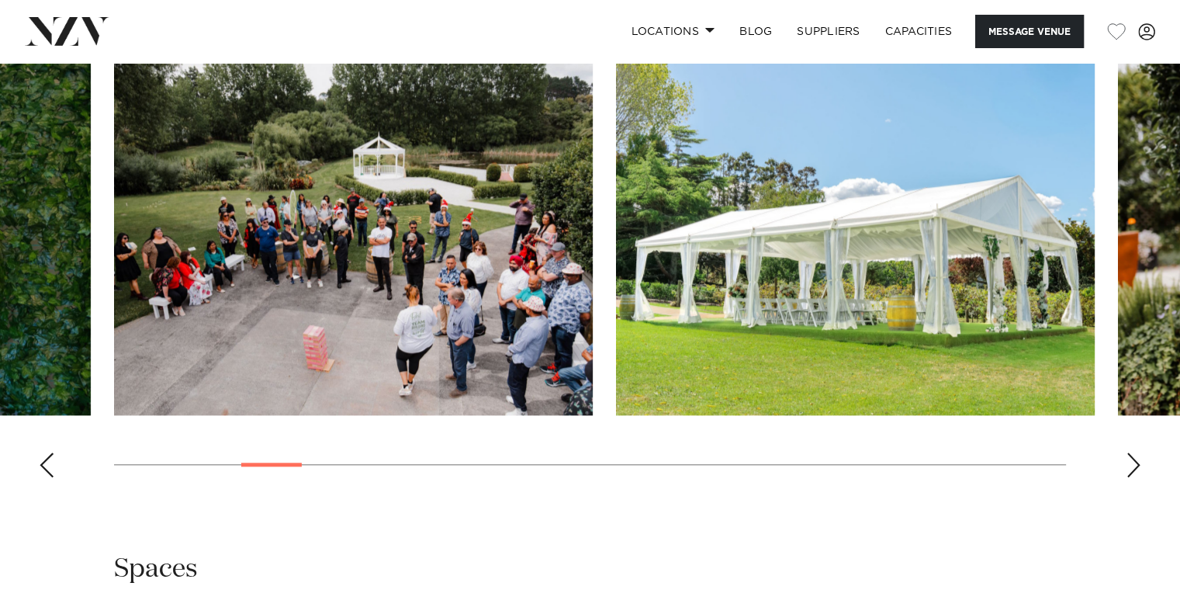
click at [1127, 467] on div "Next slide" at bounding box center [1134, 464] width 16 height 25
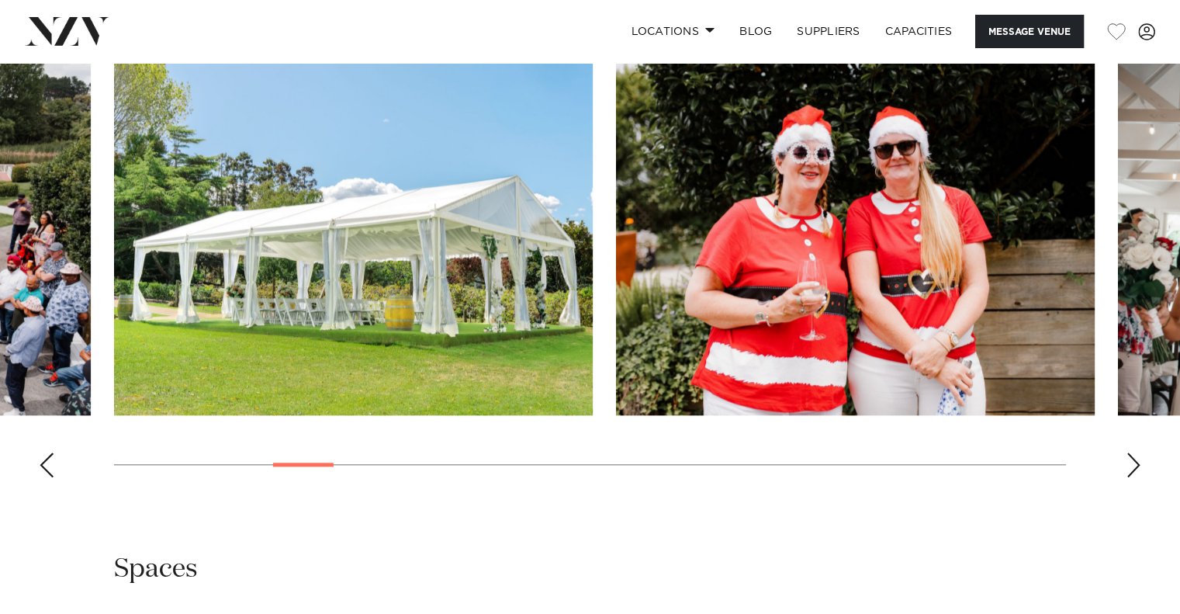
click at [1127, 467] on div "Next slide" at bounding box center [1134, 464] width 16 height 25
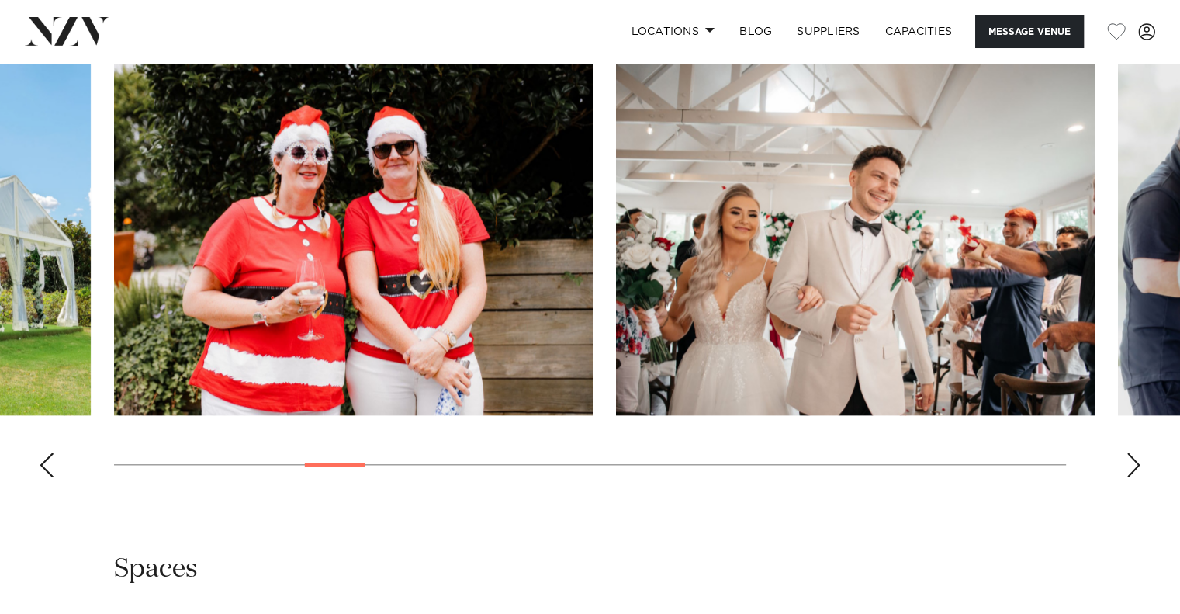
click at [1127, 467] on div "Next slide" at bounding box center [1134, 464] width 16 height 25
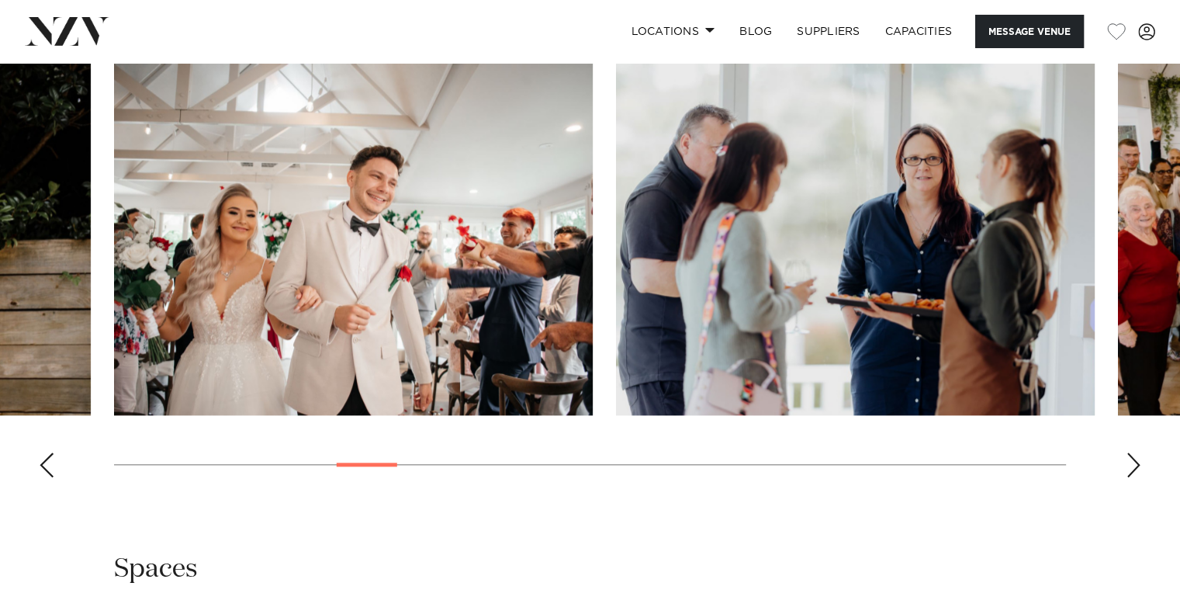
click at [1127, 467] on div "Next slide" at bounding box center [1134, 464] width 16 height 25
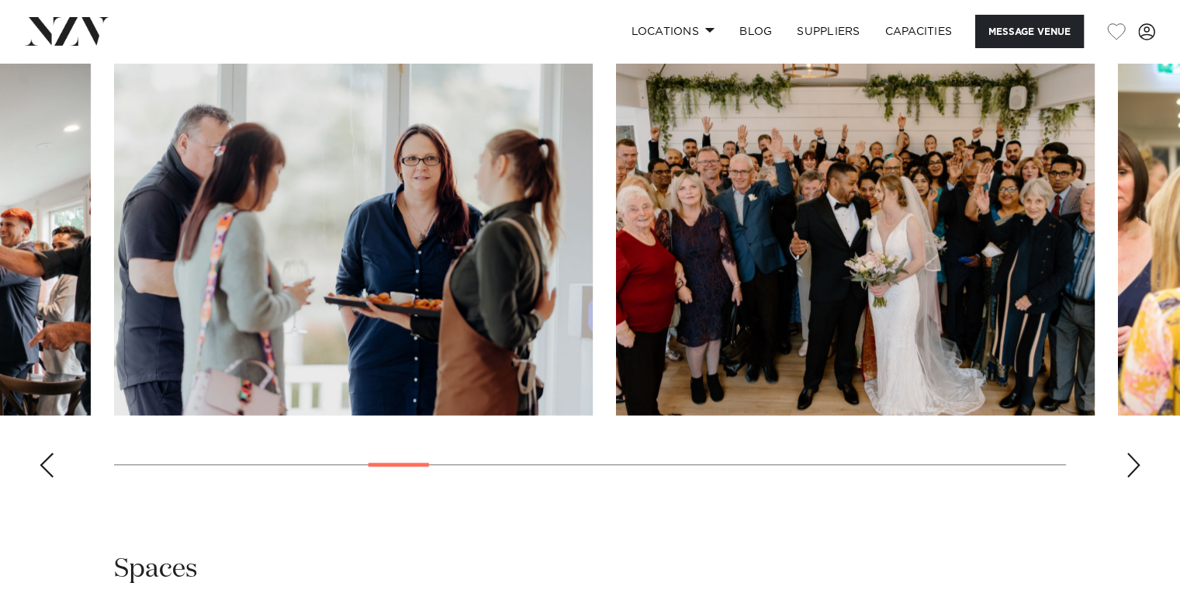
click at [1127, 467] on div "Next slide" at bounding box center [1134, 464] width 16 height 25
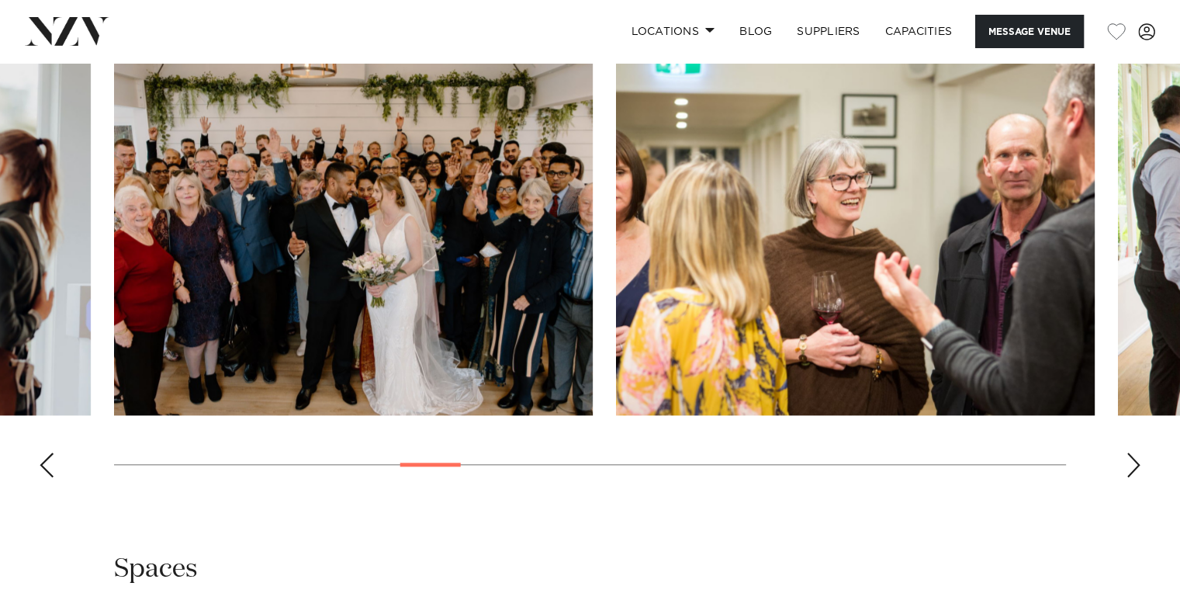
click at [1120, 466] on swiper-container at bounding box center [590, 277] width 1180 height 426
click at [1134, 466] on div "Next slide" at bounding box center [1134, 464] width 16 height 25
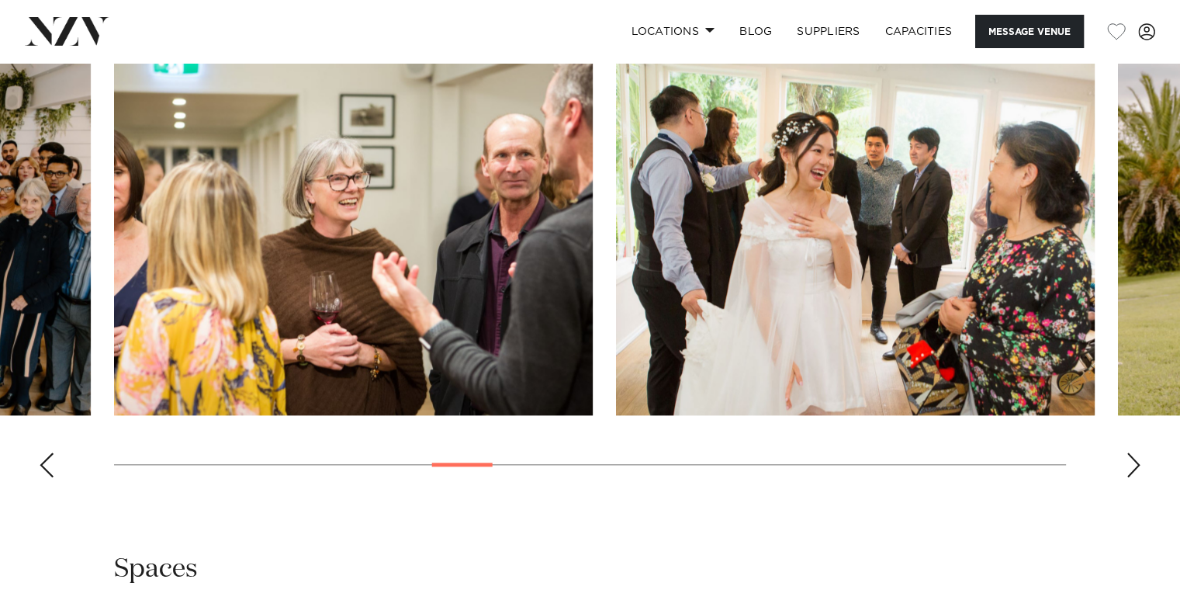
click at [1136, 465] on div "Next slide" at bounding box center [1134, 464] width 16 height 25
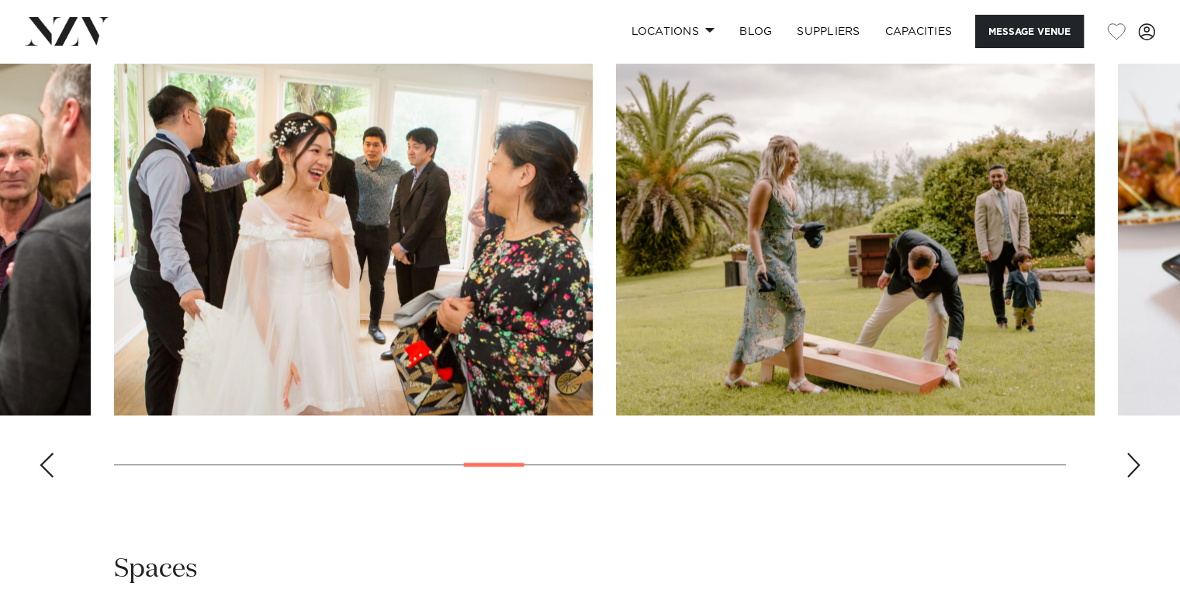
click at [1135, 466] on div "Next slide" at bounding box center [1134, 464] width 16 height 25
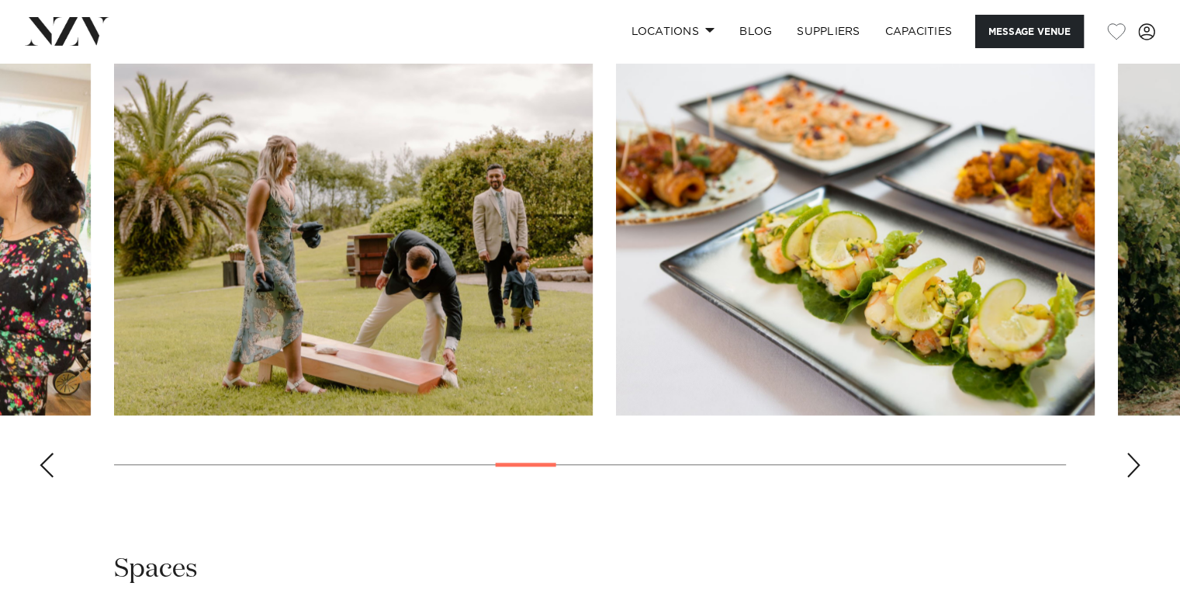
click at [1134, 466] on div "Next slide" at bounding box center [1134, 464] width 16 height 25
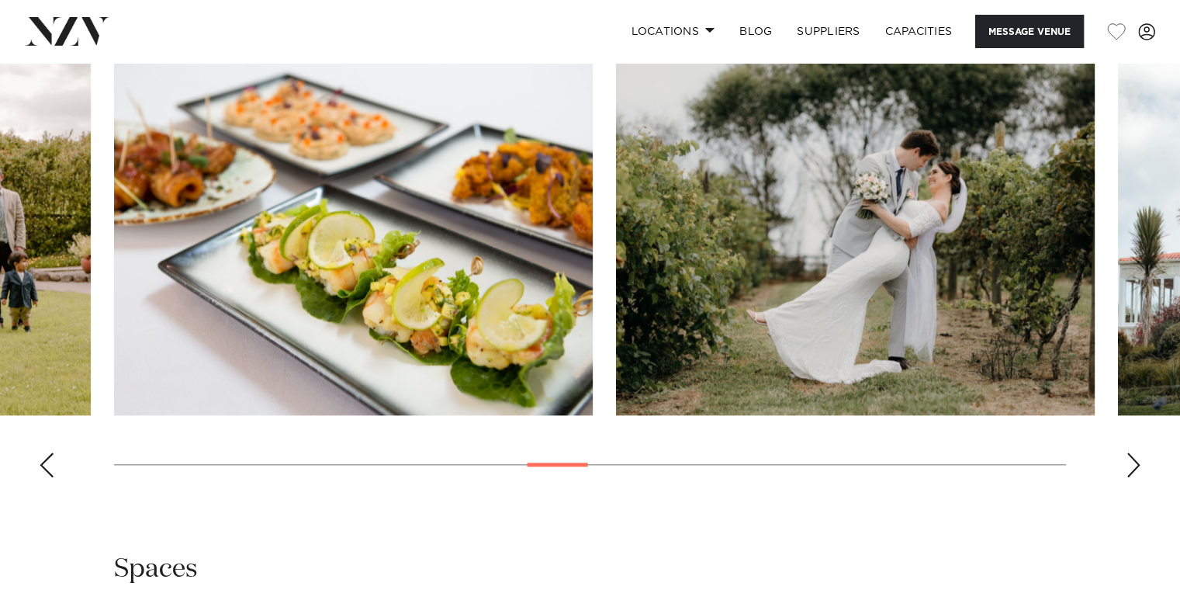
click at [1134, 466] on div "Next slide" at bounding box center [1134, 464] width 16 height 25
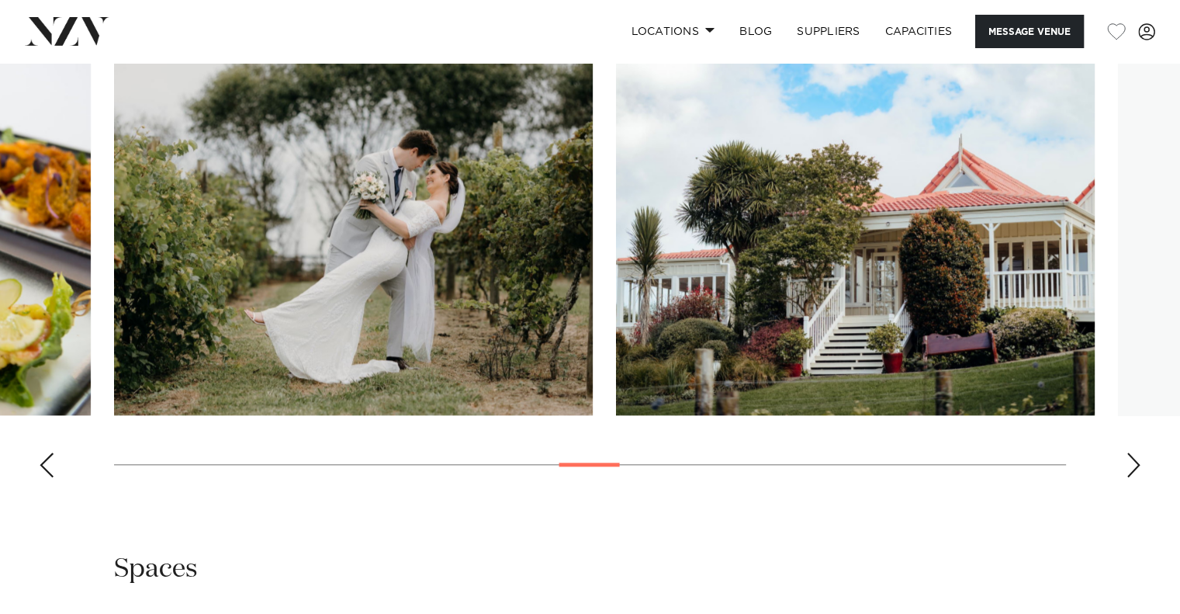
click at [1134, 466] on div "Next slide" at bounding box center [1134, 464] width 16 height 25
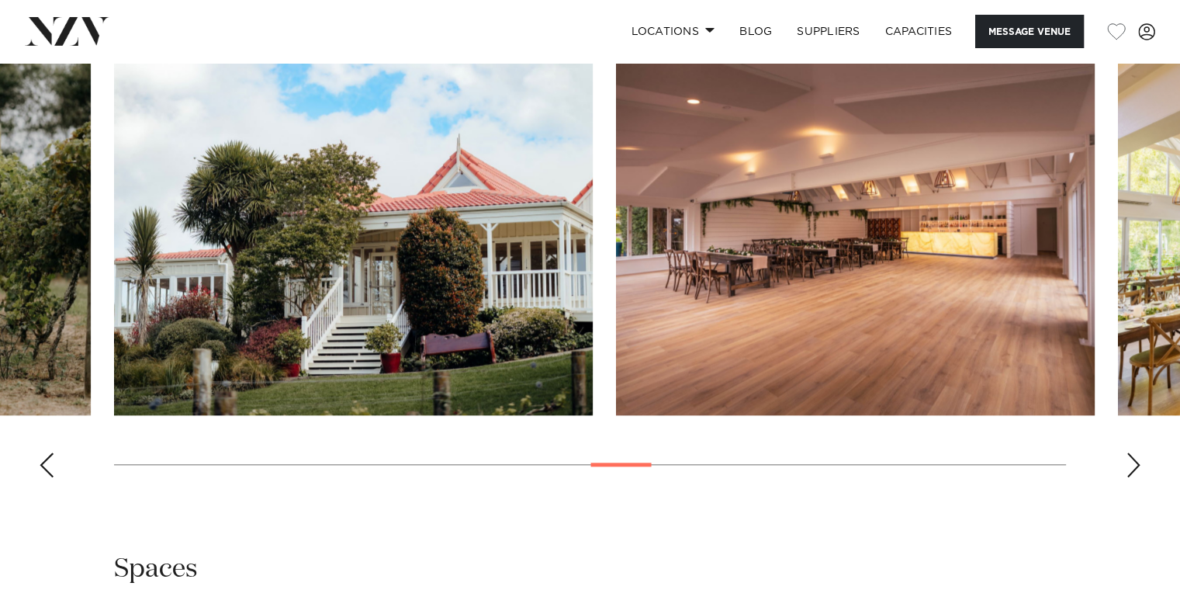
click at [1134, 466] on div "Next slide" at bounding box center [1134, 464] width 16 height 25
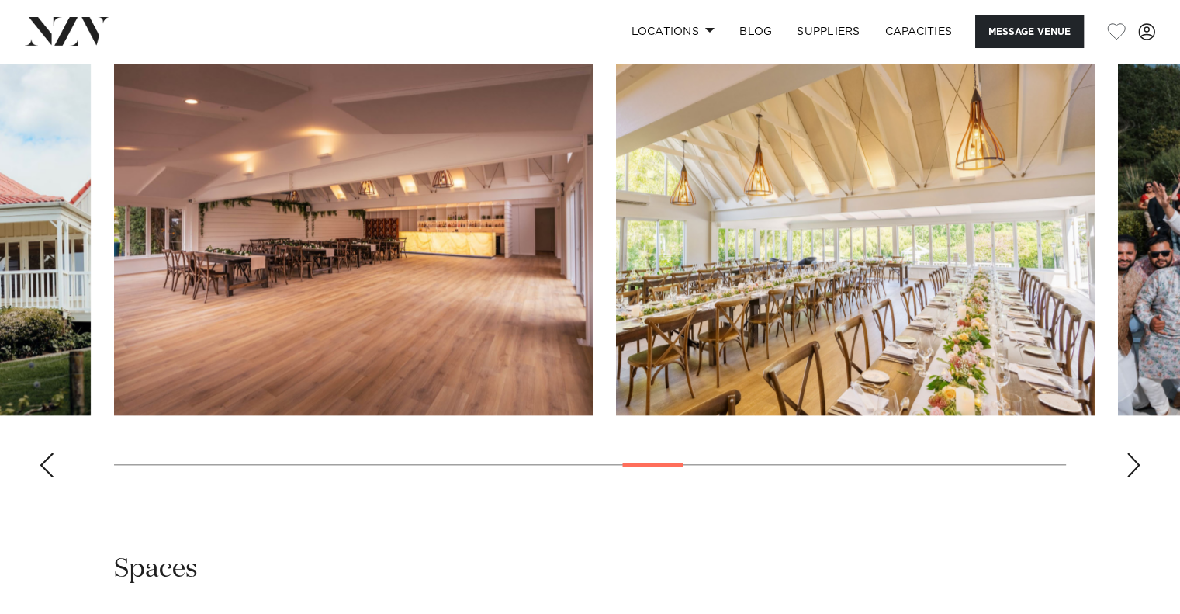
click at [1134, 466] on div "Next slide" at bounding box center [1134, 464] width 16 height 25
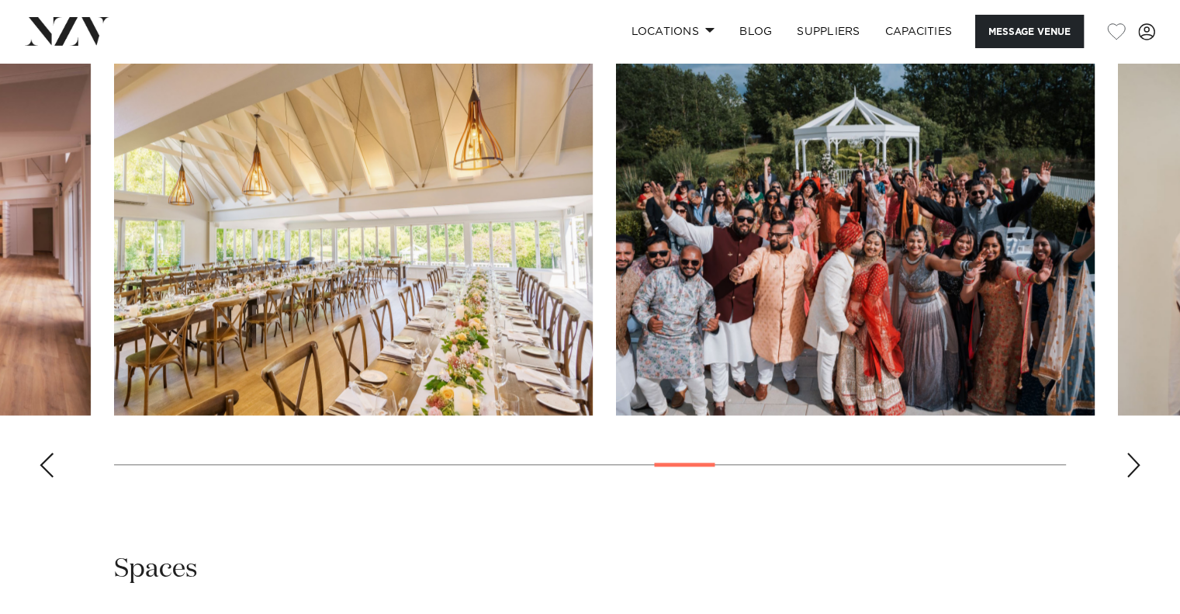
click at [1134, 466] on div "Next slide" at bounding box center [1134, 464] width 16 height 25
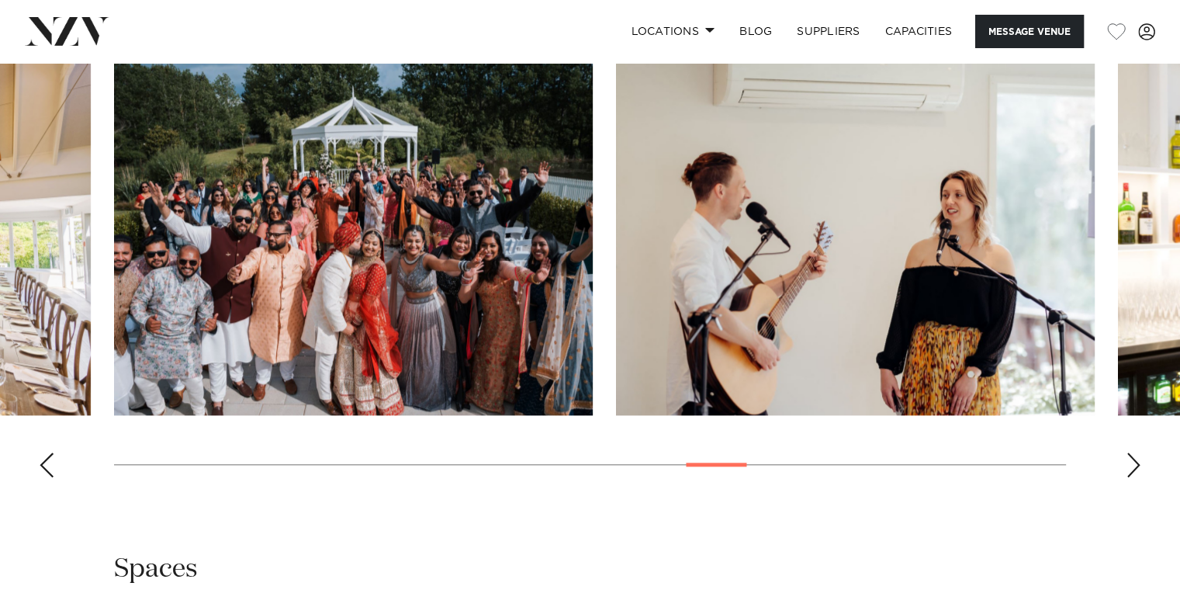
click at [1134, 466] on div "Next slide" at bounding box center [1134, 464] width 16 height 25
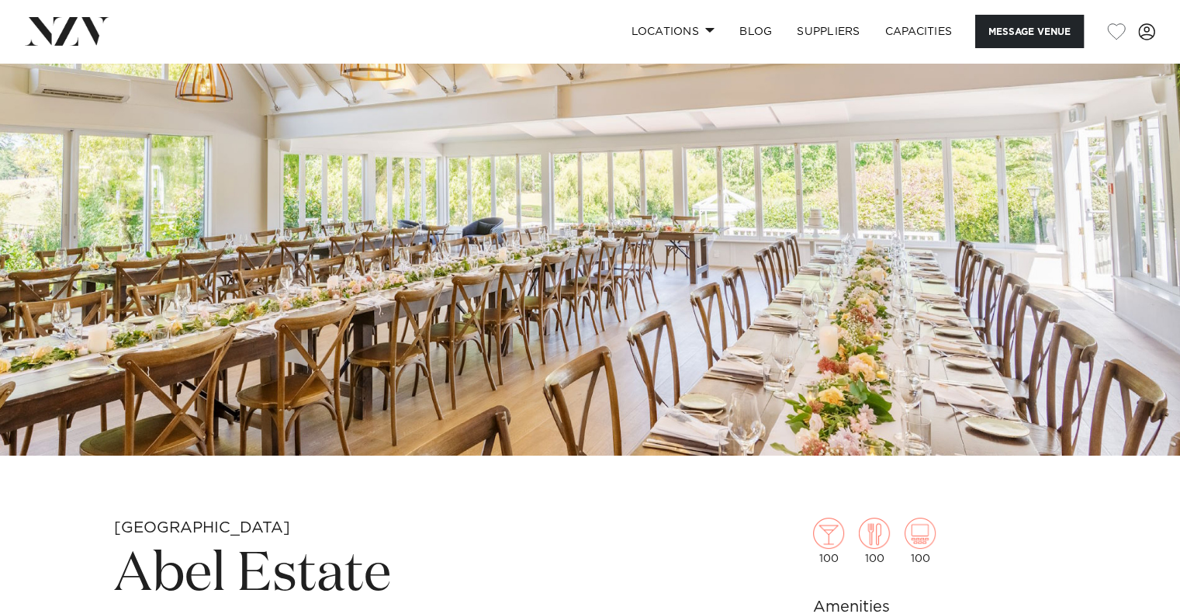
scroll to position [129, 0]
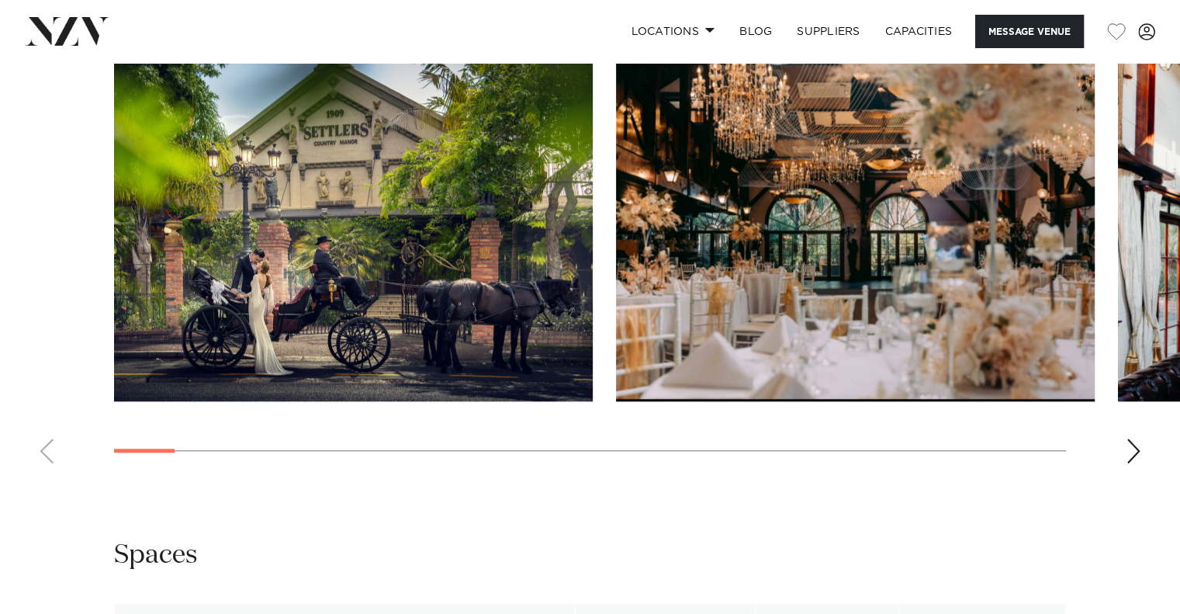
scroll to position [1552, 0]
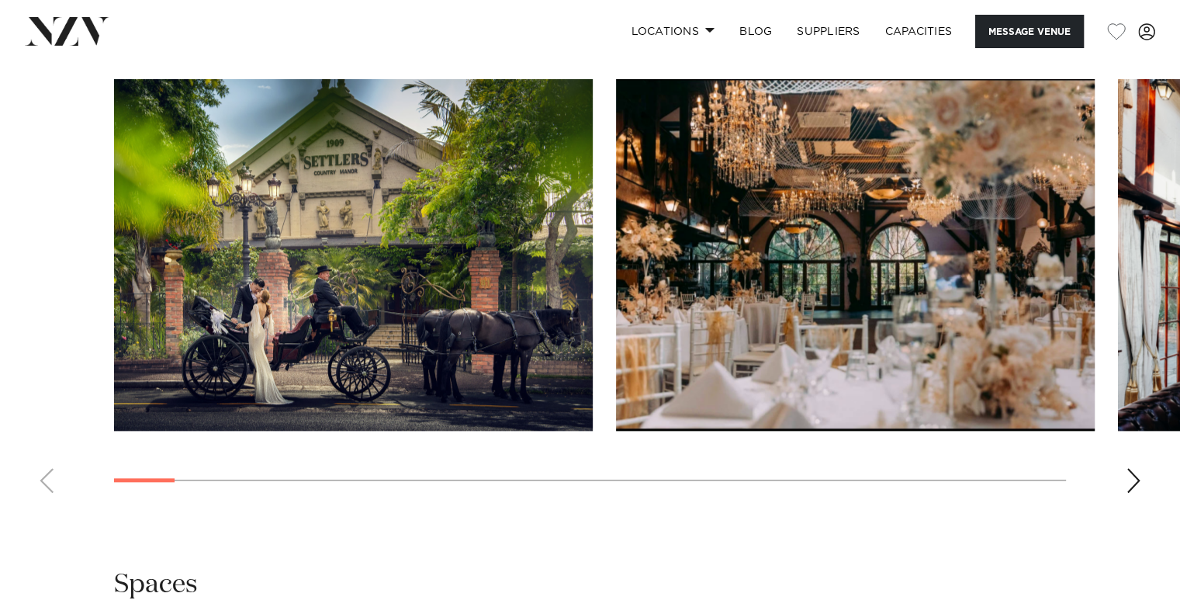
click at [1123, 472] on swiper-container at bounding box center [590, 292] width 1180 height 426
click at [1127, 470] on div "Next slide" at bounding box center [1134, 480] width 16 height 25
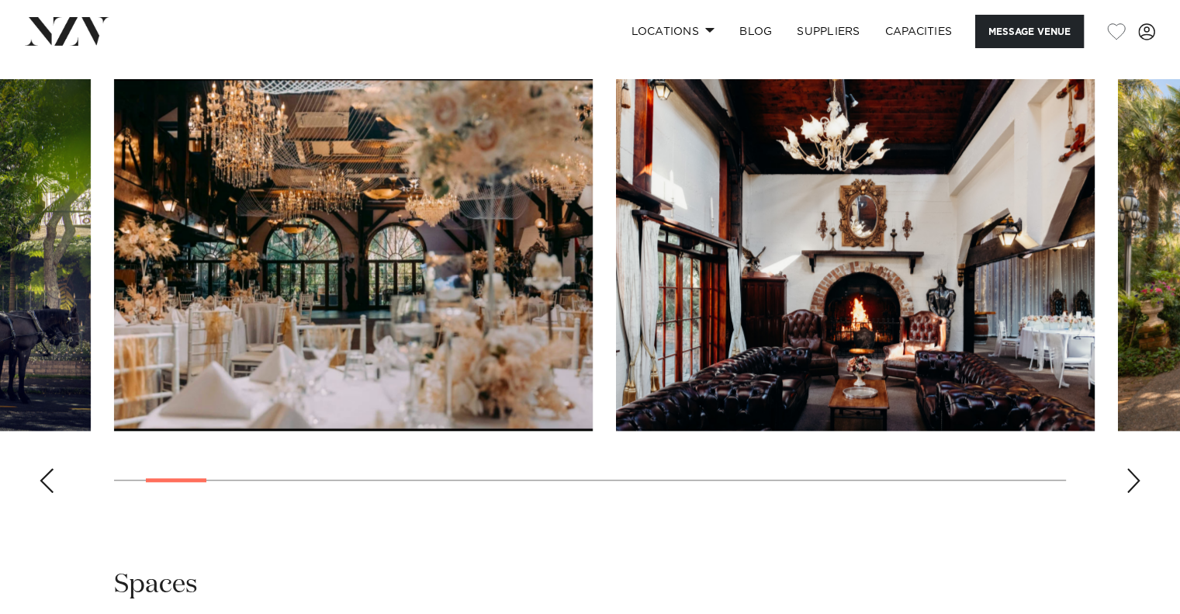
click at [1130, 470] on div "Next slide" at bounding box center [1134, 480] width 16 height 25
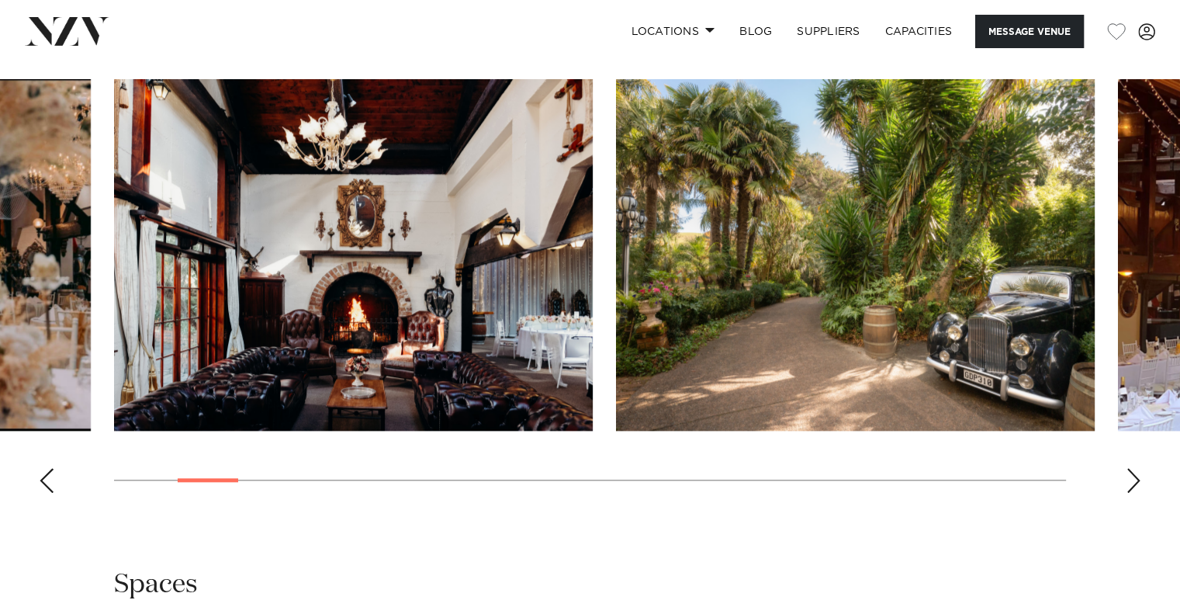
click at [1130, 465] on swiper-container at bounding box center [590, 292] width 1180 height 426
click at [1126, 475] on div "Next slide" at bounding box center [1134, 480] width 16 height 25
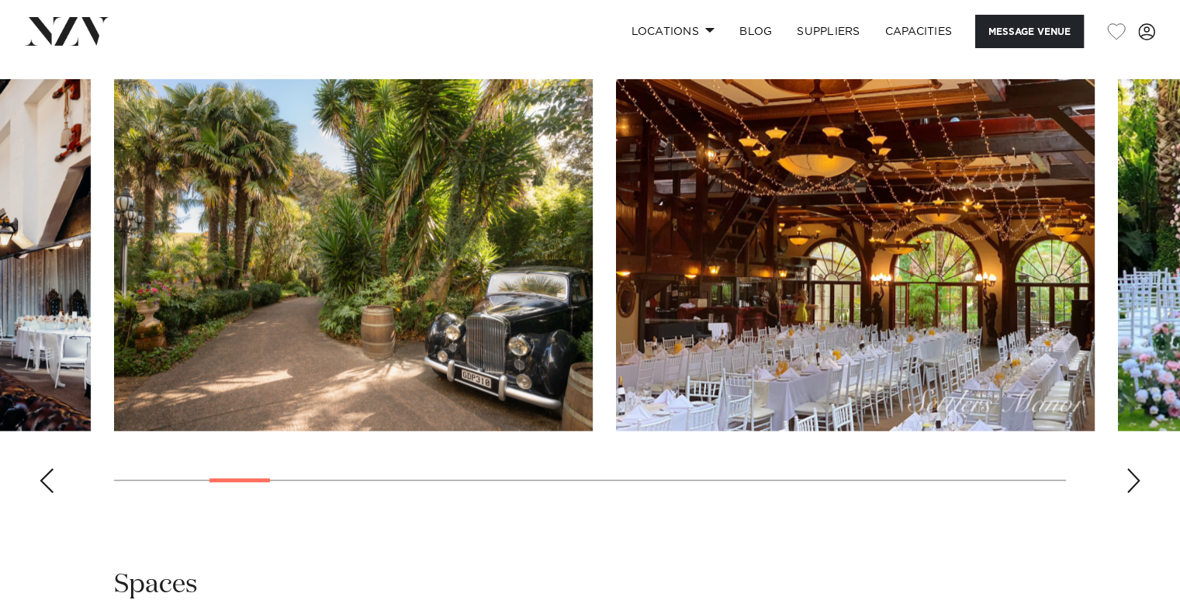
click at [1126, 475] on div "Next slide" at bounding box center [1134, 480] width 16 height 25
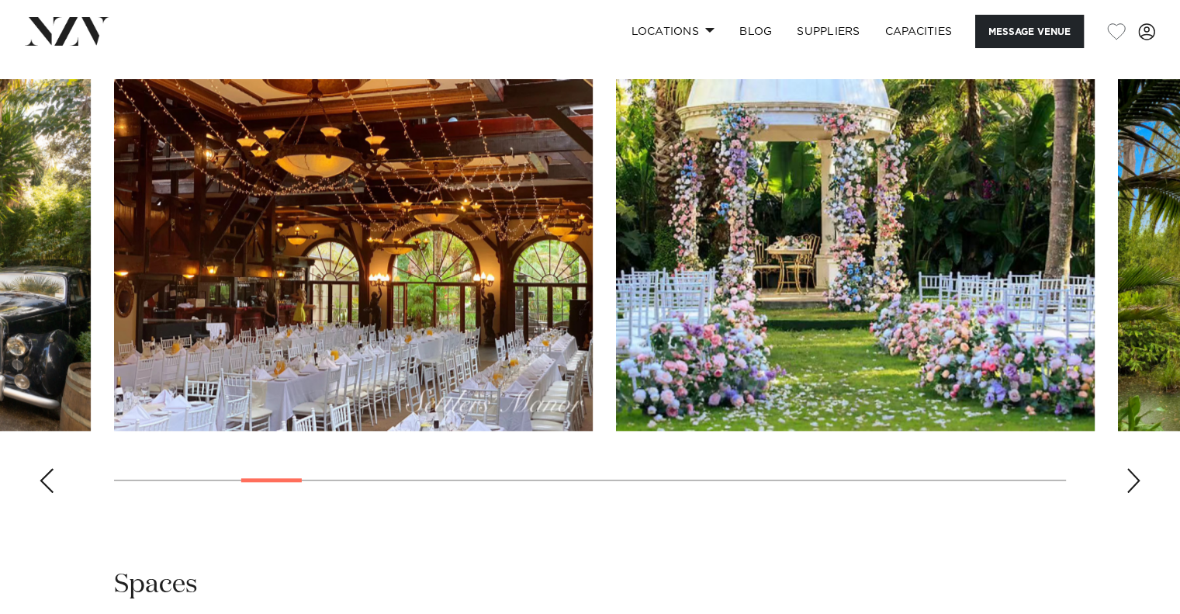
click at [1126, 475] on div "Next slide" at bounding box center [1134, 480] width 16 height 25
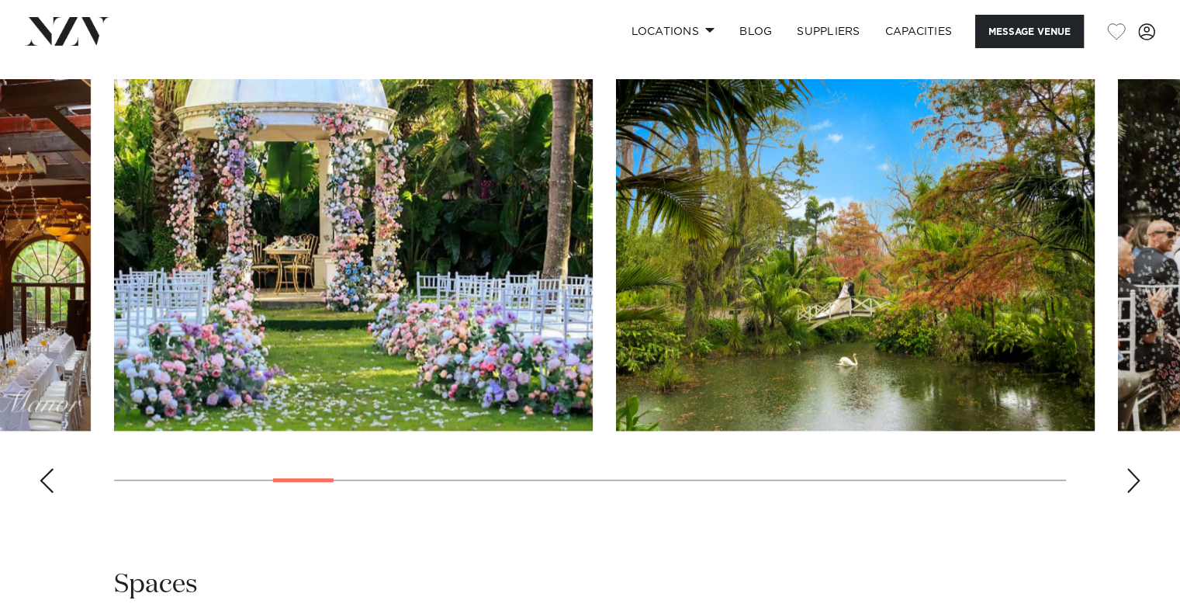
click at [1126, 475] on div "Next slide" at bounding box center [1134, 480] width 16 height 25
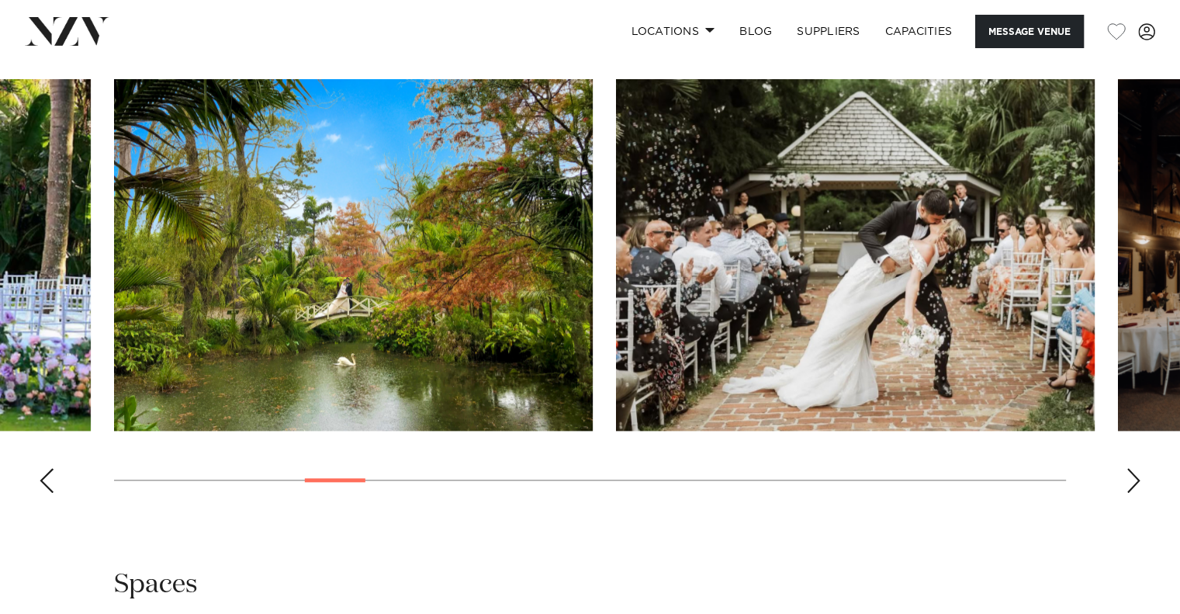
click at [1126, 475] on div "Next slide" at bounding box center [1134, 480] width 16 height 25
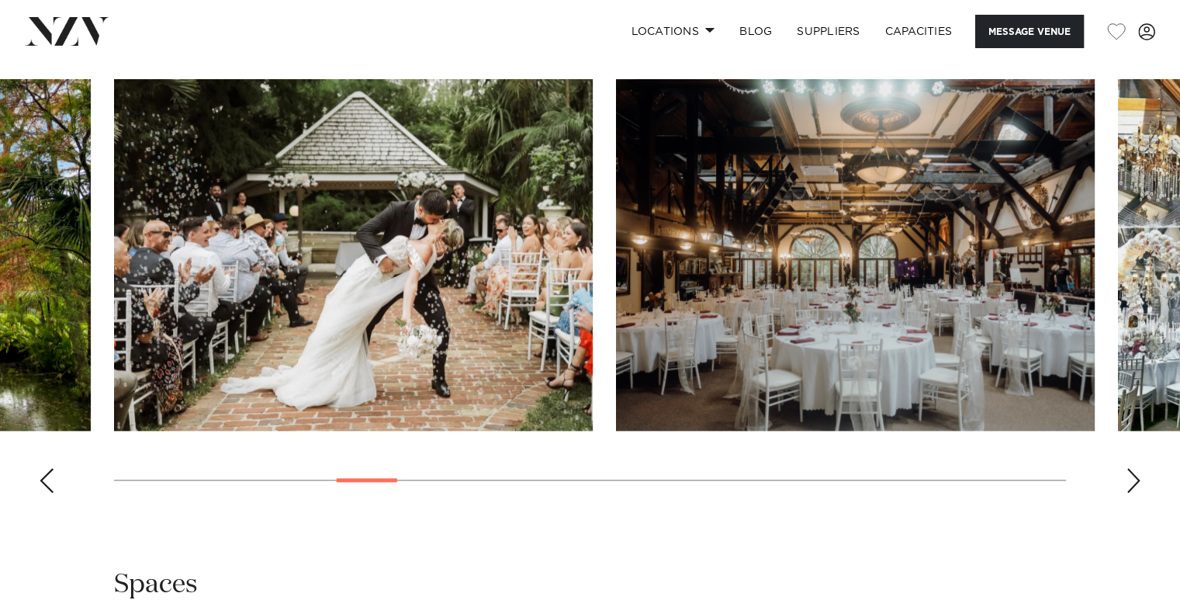
click at [1126, 475] on div "Next slide" at bounding box center [1134, 480] width 16 height 25
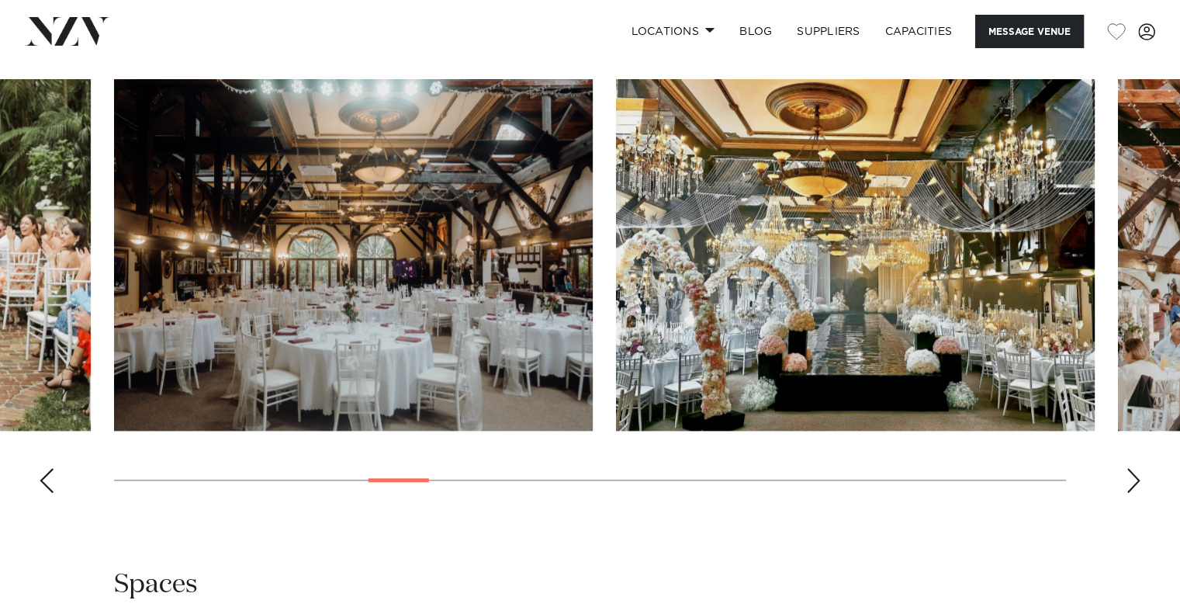
click at [1126, 475] on div "Next slide" at bounding box center [1134, 480] width 16 height 25
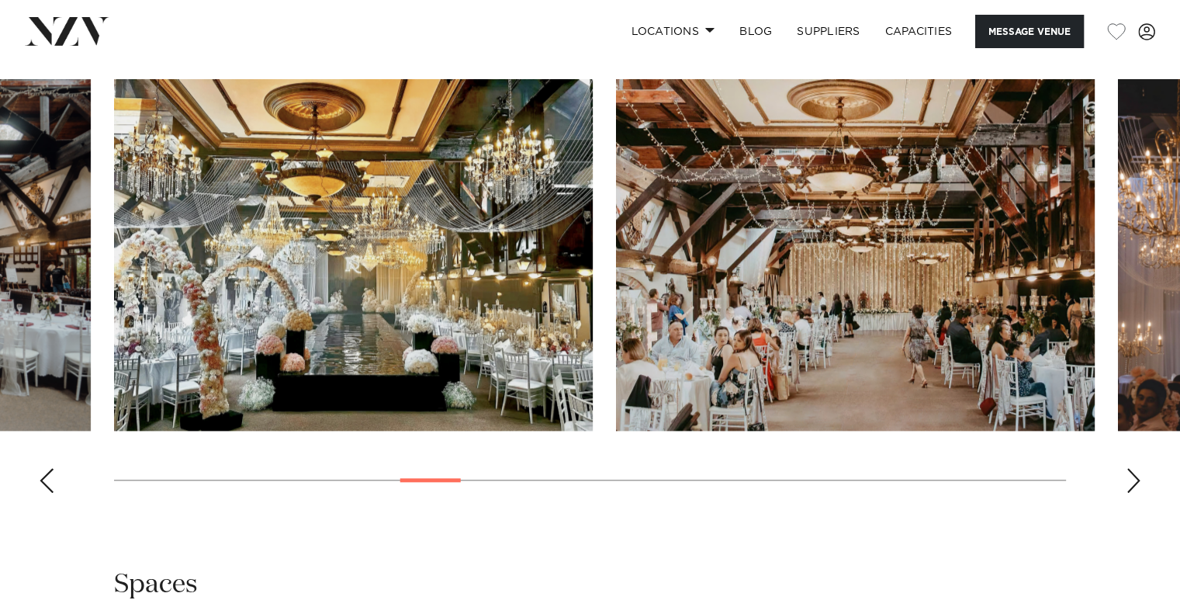
click at [1126, 475] on div "Next slide" at bounding box center [1134, 480] width 16 height 25
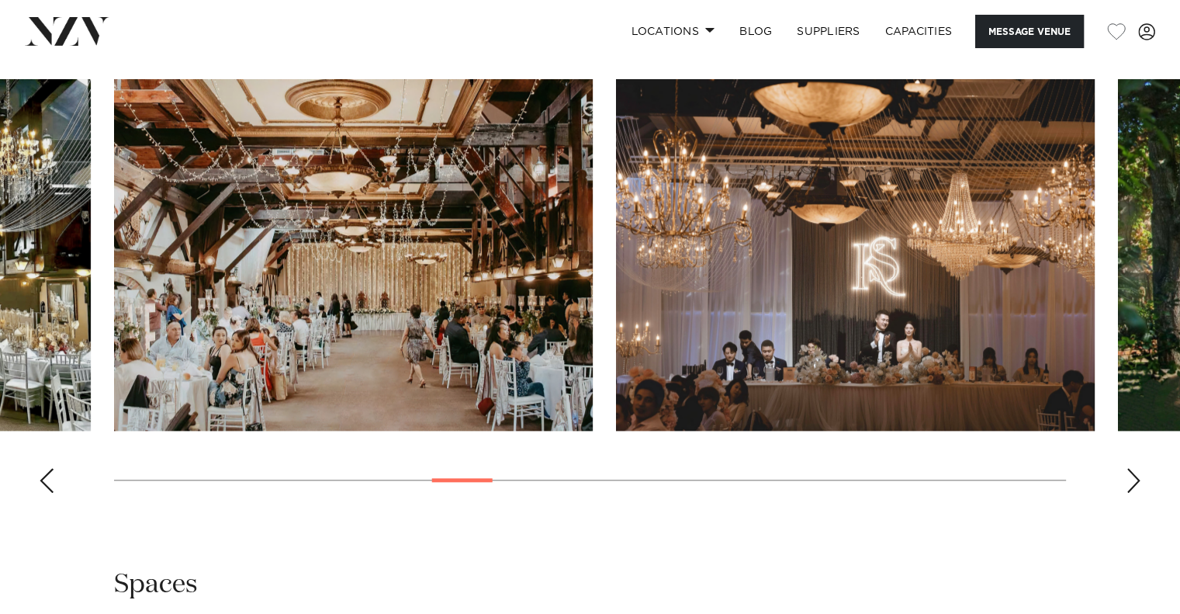
click at [1126, 475] on div "Next slide" at bounding box center [1134, 480] width 16 height 25
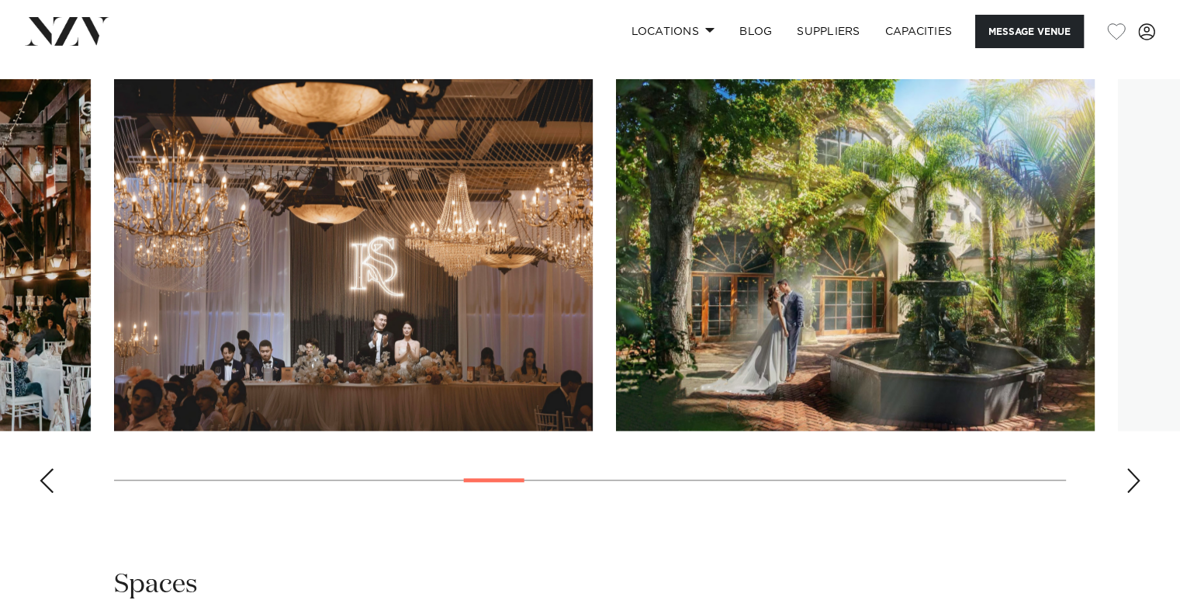
click at [1126, 475] on div "Next slide" at bounding box center [1134, 480] width 16 height 25
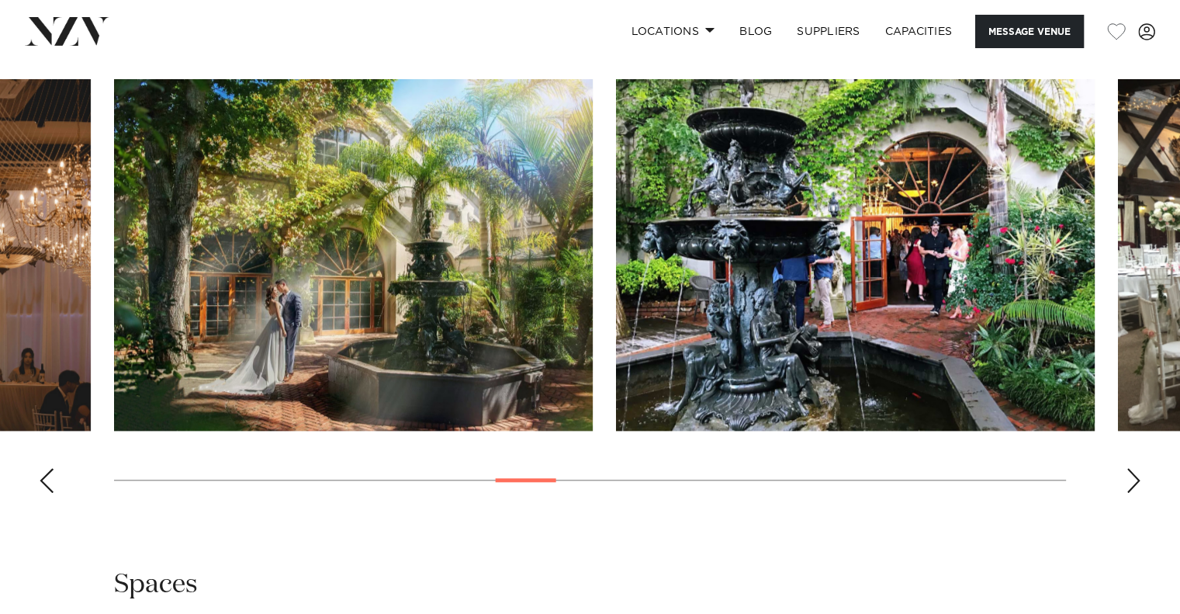
click at [1126, 475] on div "Next slide" at bounding box center [1134, 480] width 16 height 25
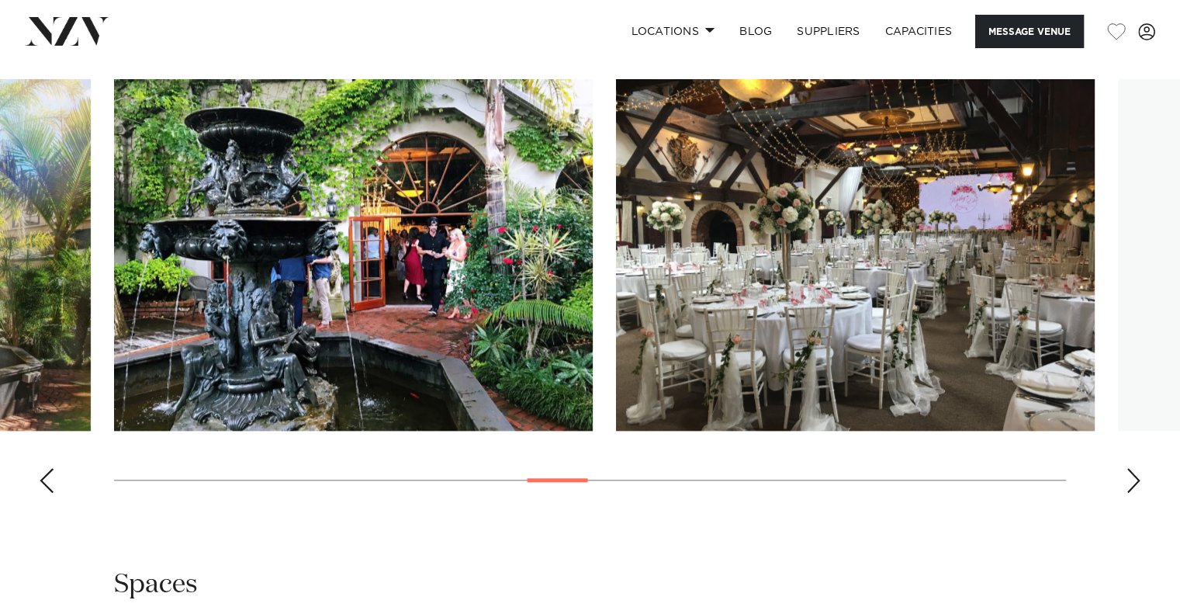
click at [1126, 475] on div "Next slide" at bounding box center [1134, 480] width 16 height 25
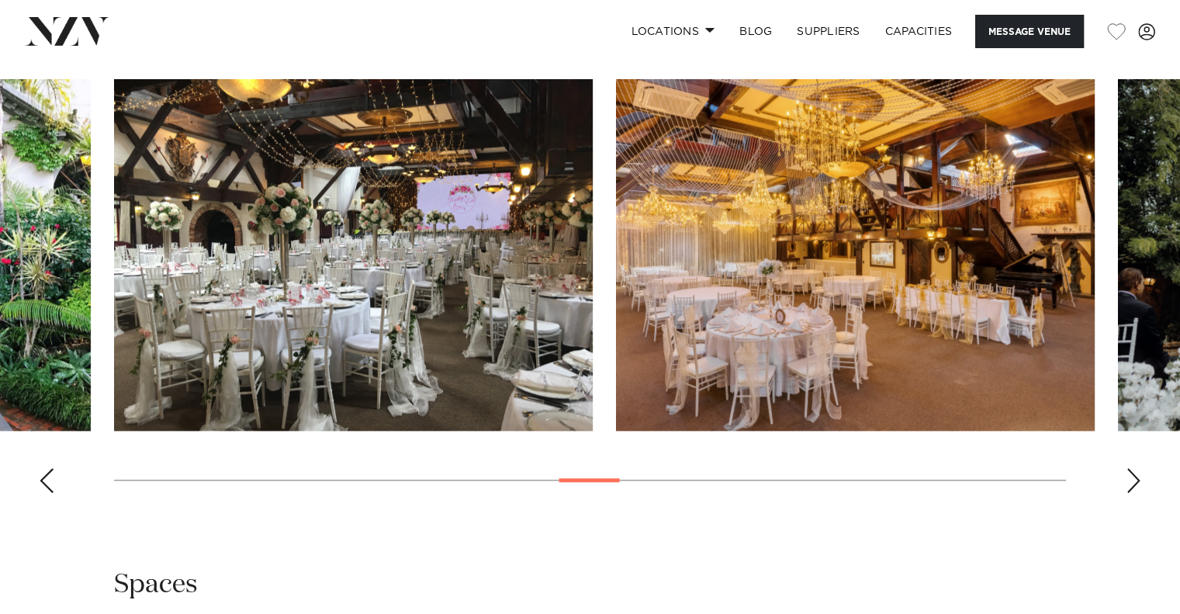
click at [1126, 475] on div "Next slide" at bounding box center [1134, 480] width 16 height 25
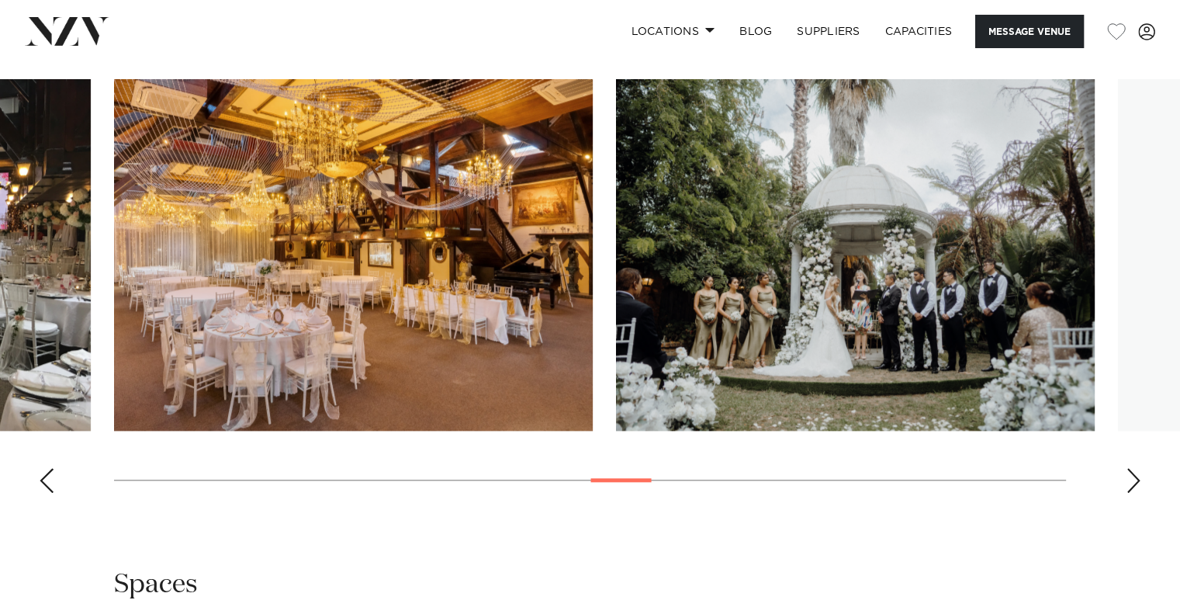
click at [1126, 475] on div "Next slide" at bounding box center [1134, 480] width 16 height 25
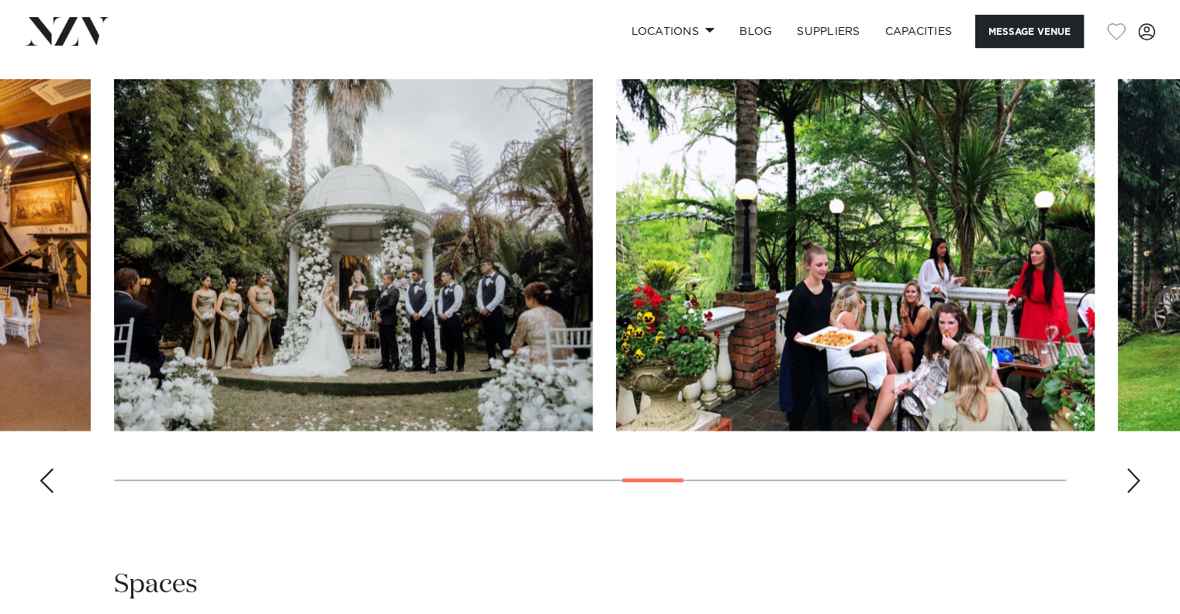
click at [1126, 475] on div "Next slide" at bounding box center [1134, 480] width 16 height 25
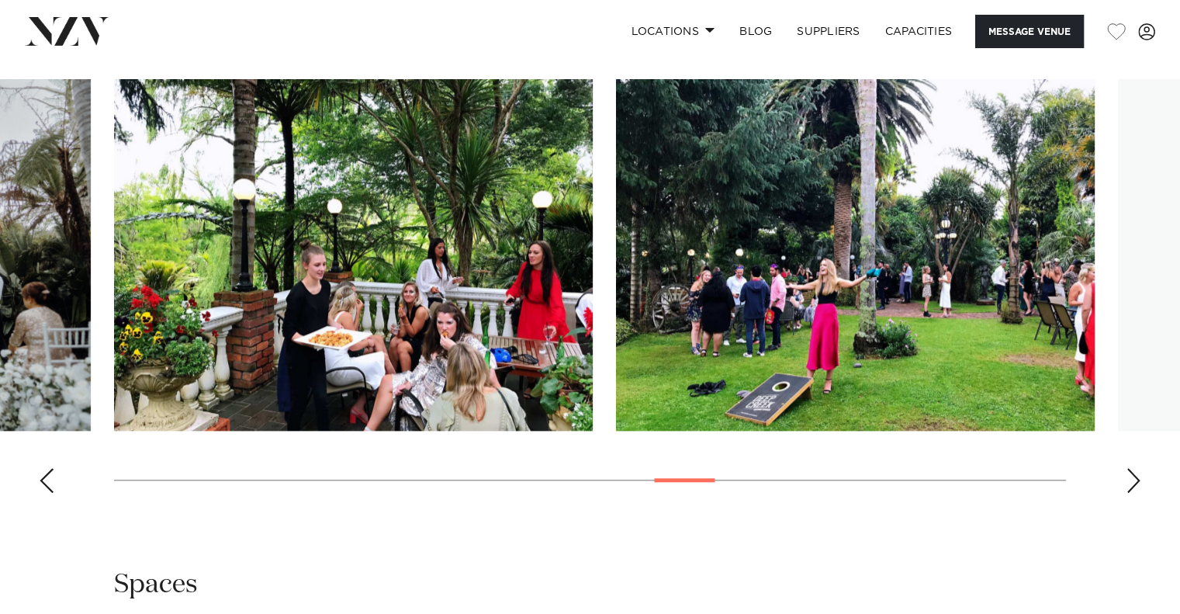
click at [1126, 475] on div "Next slide" at bounding box center [1134, 480] width 16 height 25
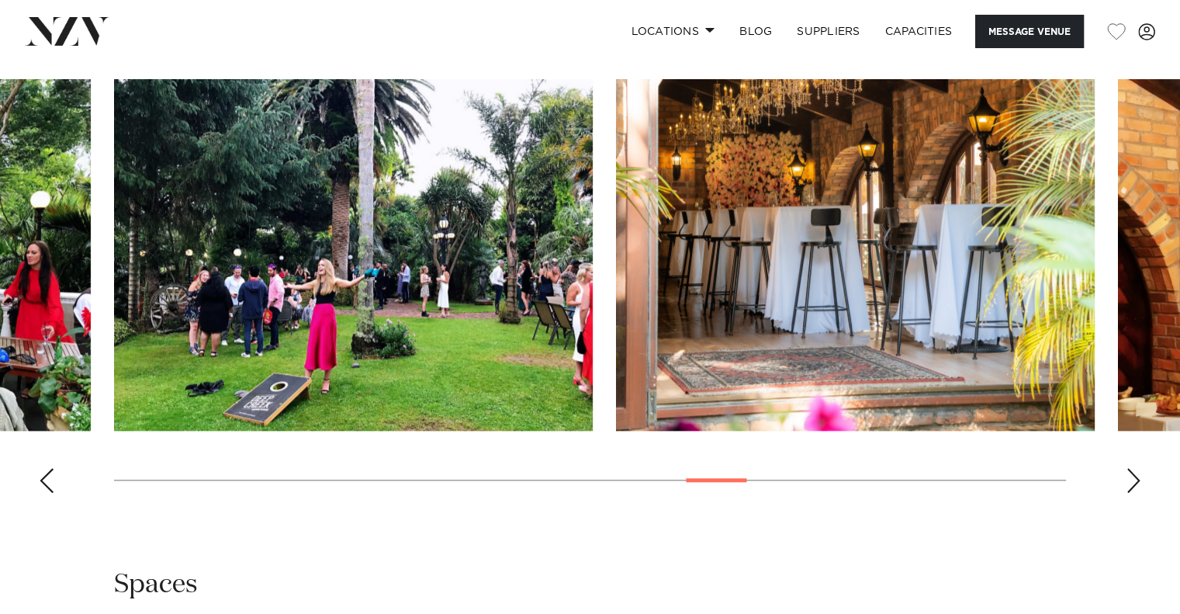
click at [1126, 475] on div "Next slide" at bounding box center [1134, 480] width 16 height 25
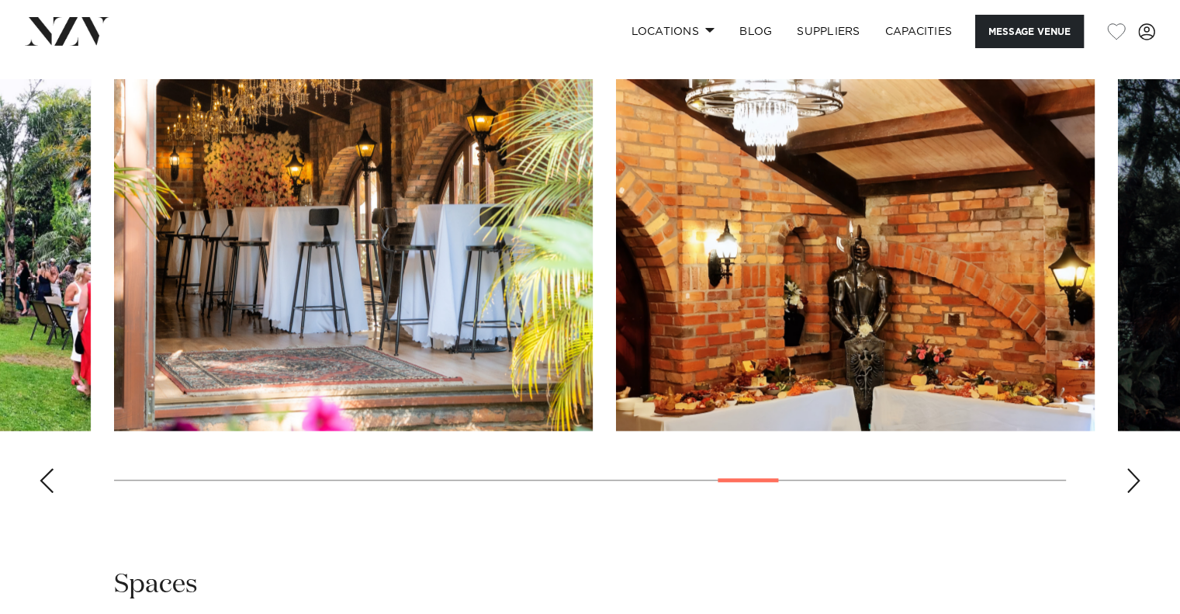
click at [1126, 475] on div "Next slide" at bounding box center [1134, 480] width 16 height 25
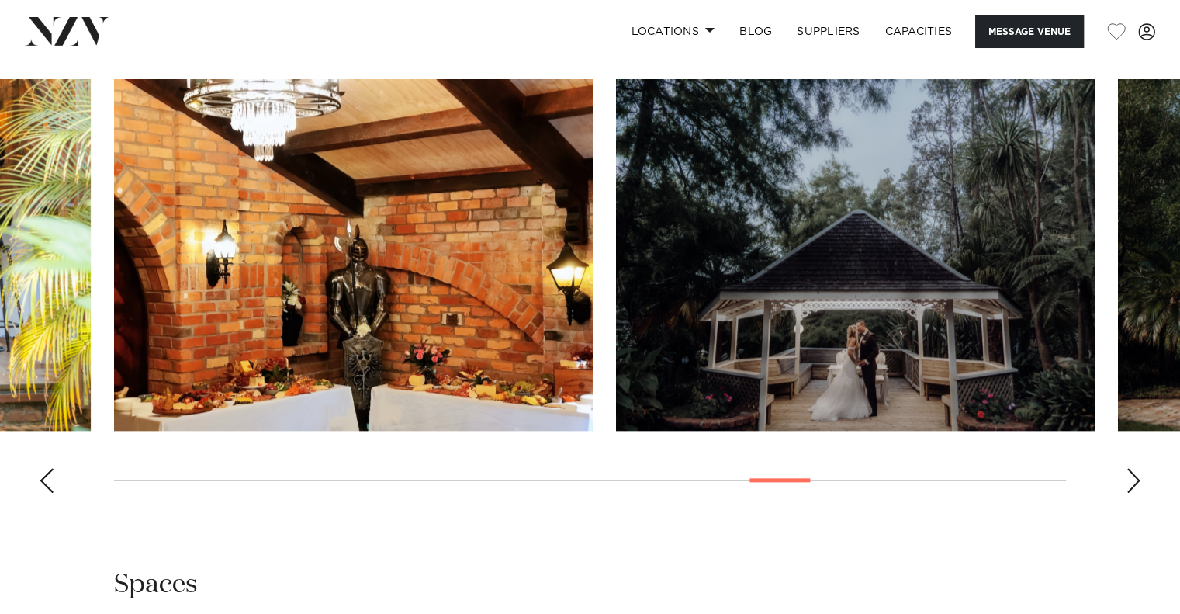
click at [1126, 475] on div "Next slide" at bounding box center [1134, 480] width 16 height 25
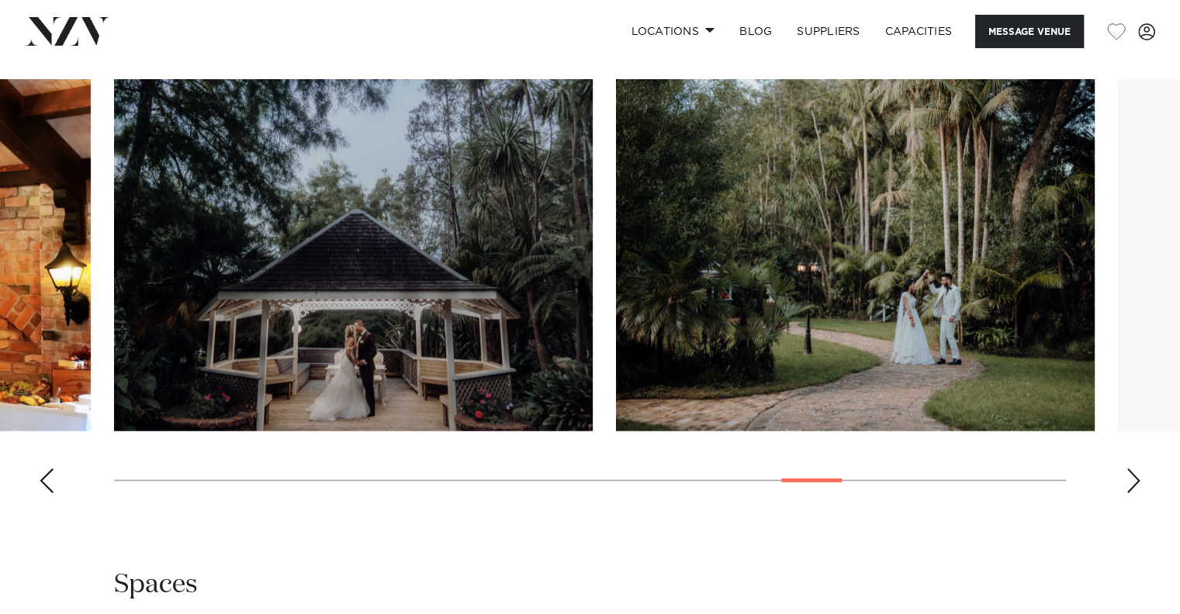
click at [1126, 475] on div "Next slide" at bounding box center [1134, 480] width 16 height 25
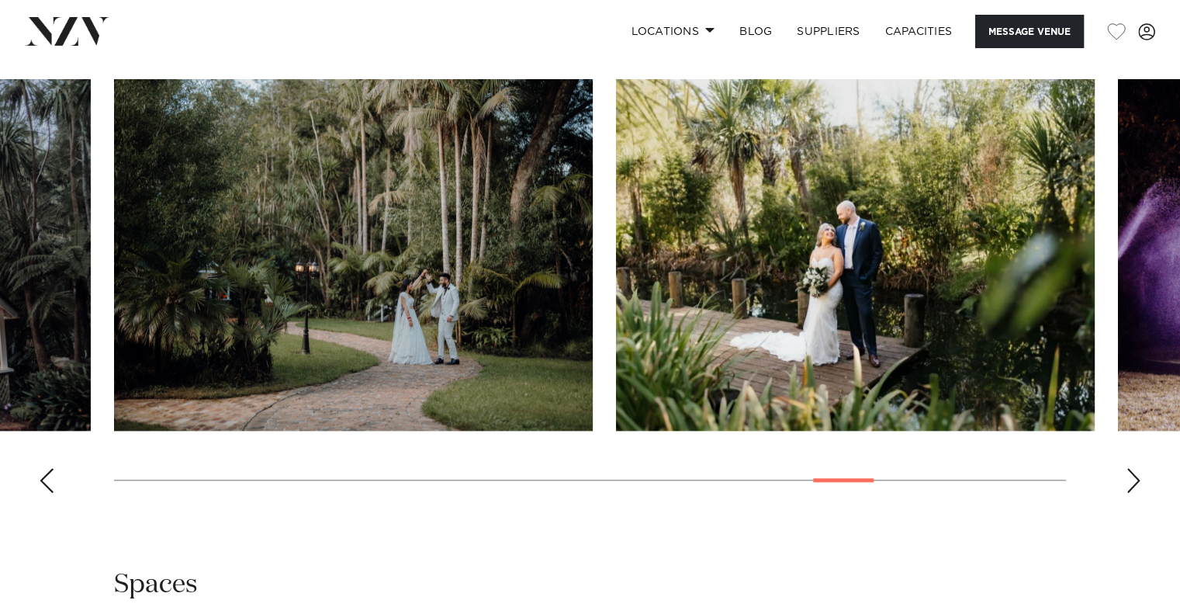
click at [1126, 475] on div "Next slide" at bounding box center [1134, 480] width 16 height 25
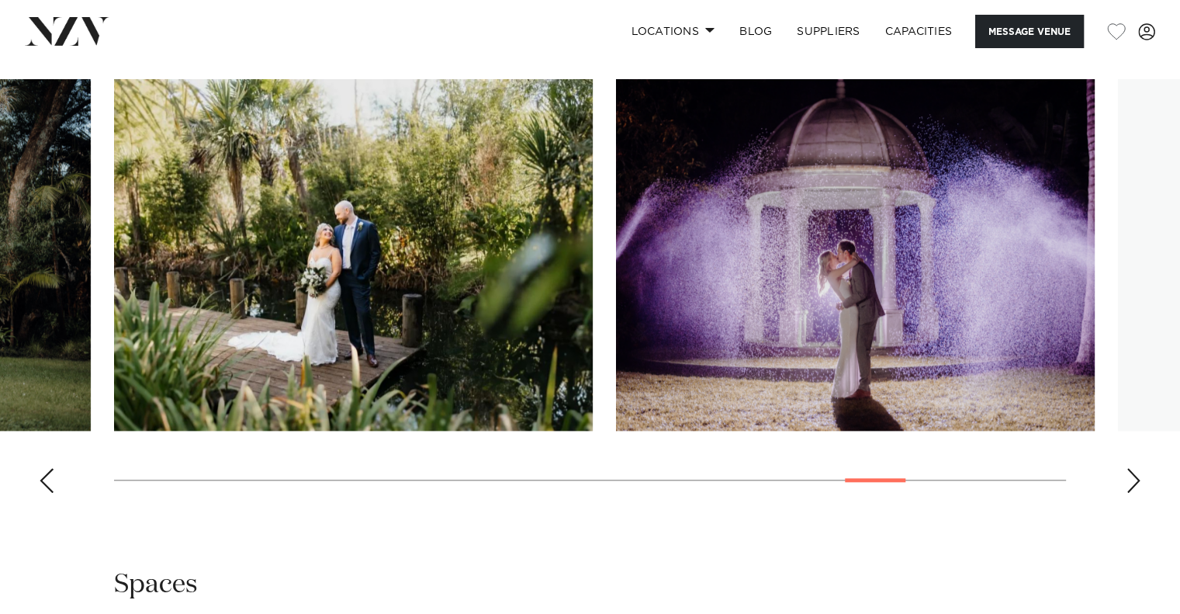
click at [1126, 475] on div "Next slide" at bounding box center [1134, 480] width 16 height 25
